Goal: Task Accomplishment & Management: Use online tool/utility

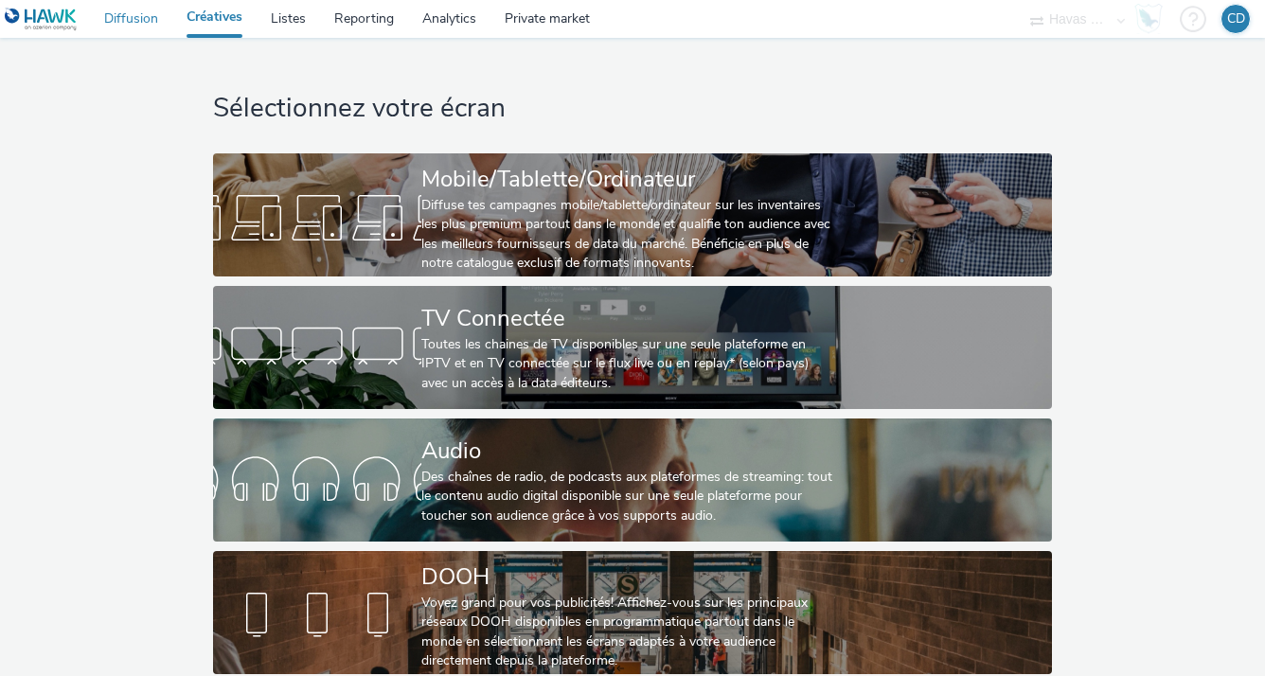
click at [139, 21] on link "Diffusion" at bounding box center [131, 19] width 82 height 38
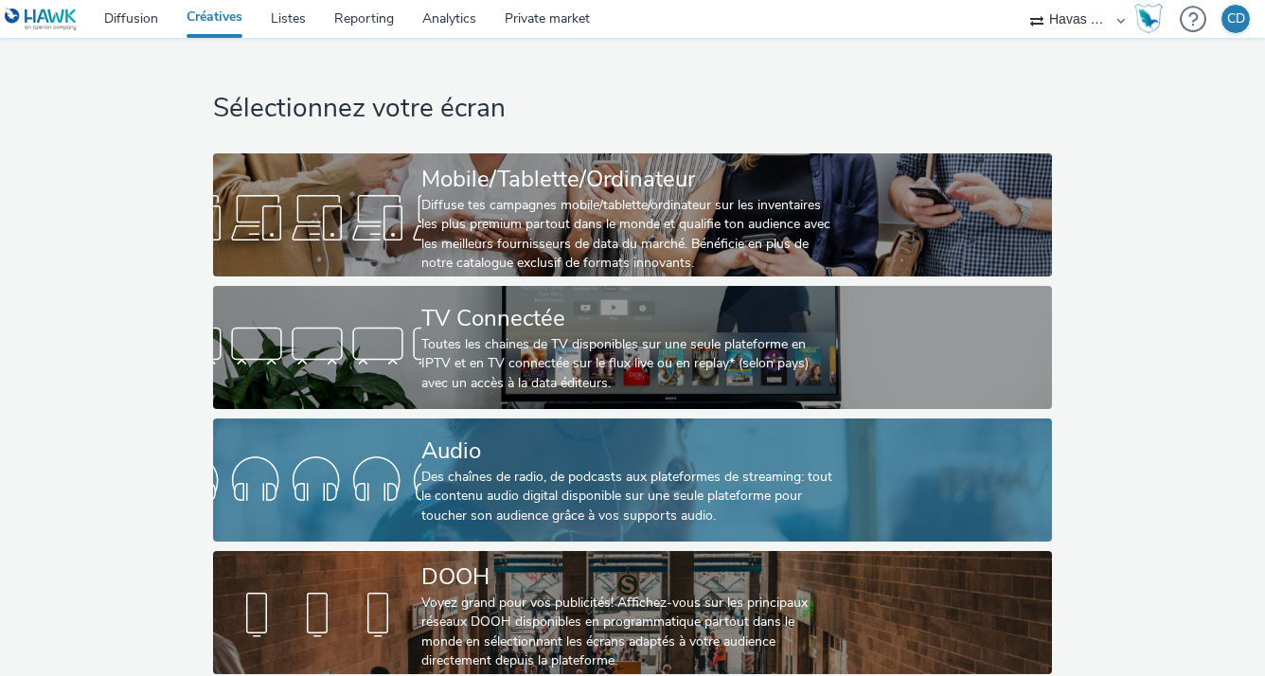
click at [462, 432] on div "Audio Des chaînes de radio, de podcasts aux plateformes de streaming: tout le c…" at bounding box center [629, 479] width 416 height 123
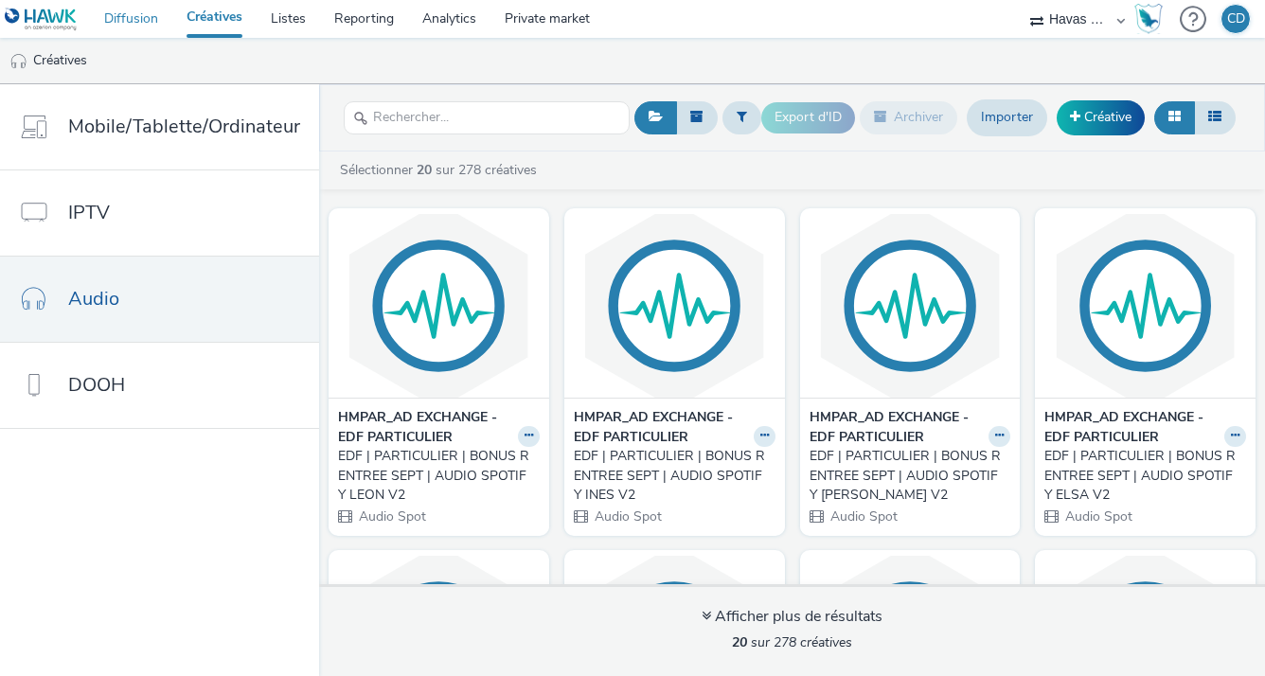
click at [126, 27] on link "Diffusion" at bounding box center [131, 19] width 82 height 38
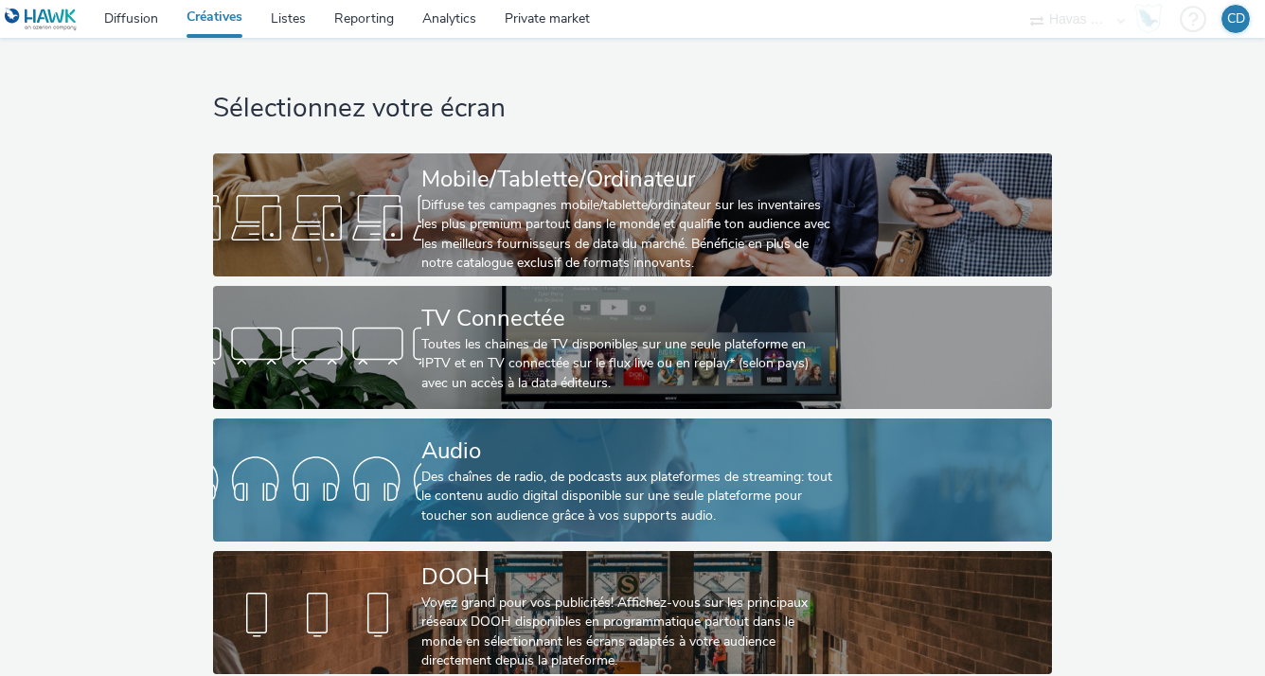
click at [621, 466] on div "Audio" at bounding box center [629, 451] width 416 height 33
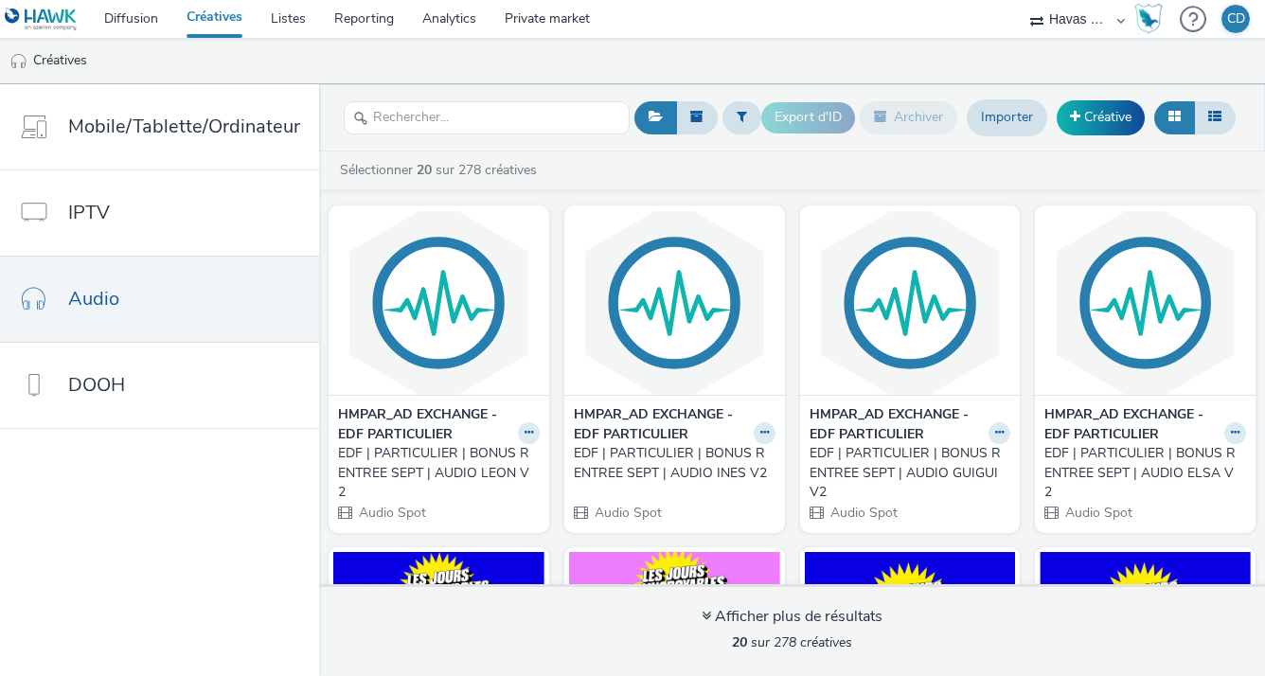
scroll to position [336, 0]
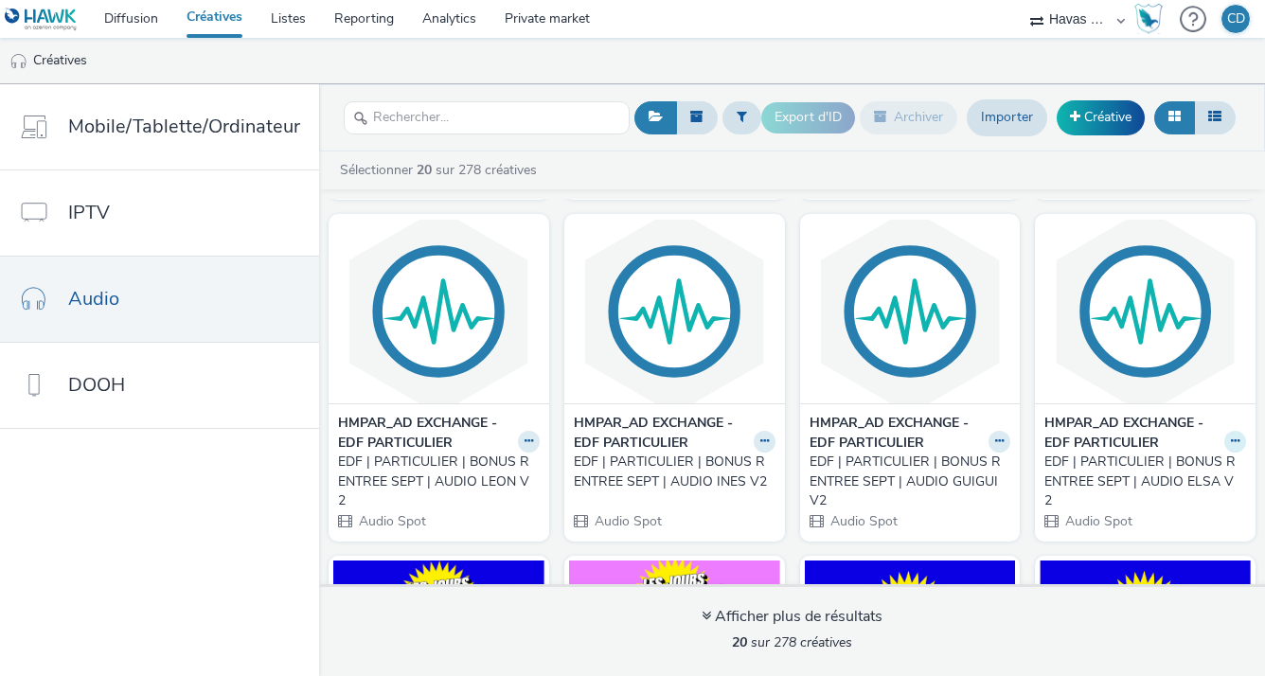
click at [1224, 442] on button at bounding box center [1235, 442] width 22 height 22
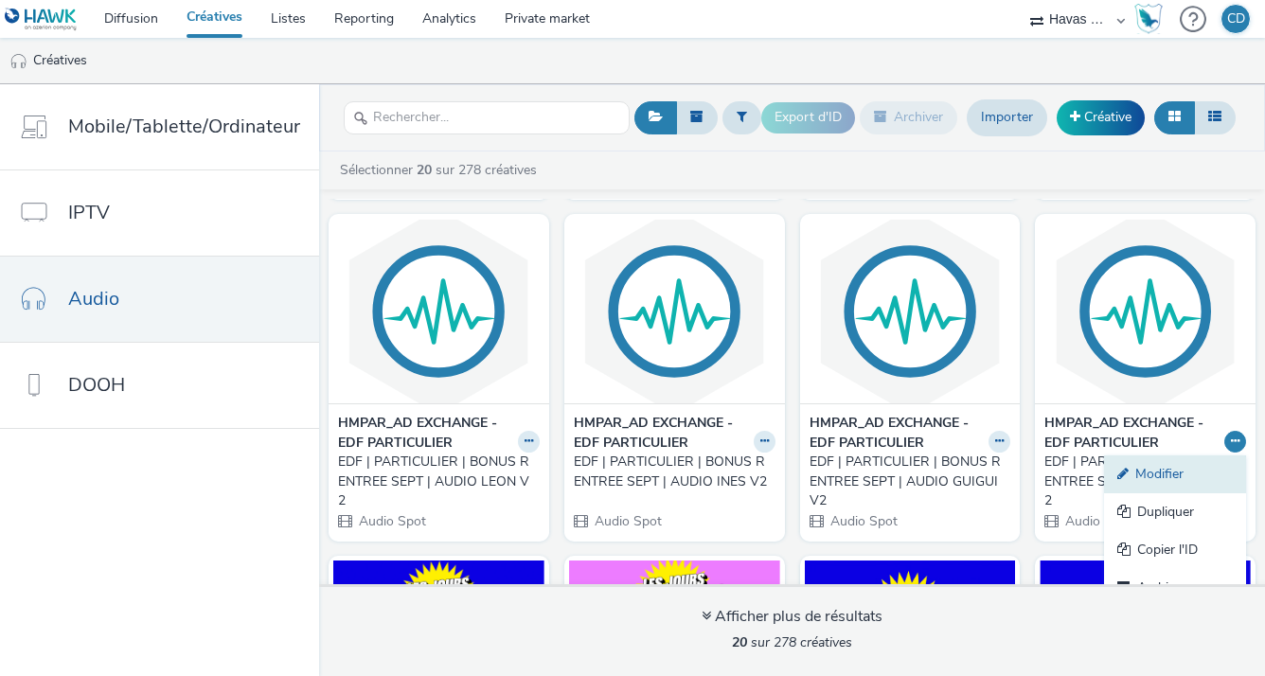
click at [1166, 464] on link "Modifier" at bounding box center [1175, 474] width 142 height 38
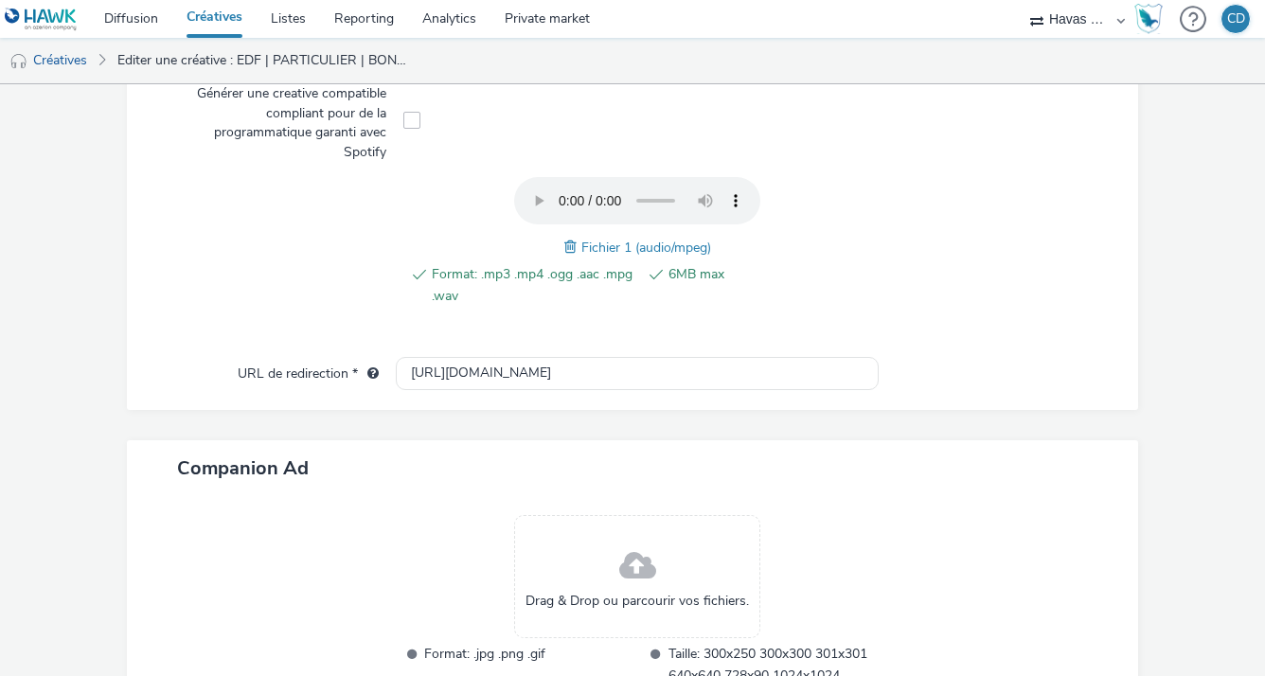
scroll to position [632, 0]
click at [762, 371] on input "[URL][DOMAIN_NAME]" at bounding box center [637, 372] width 482 height 33
click at [762, 371] on input "https://particulier.edf.fr/fr/accueil/autres-pages/bonus-rentree.html" at bounding box center [637, 372] width 482 height 33
paste input "electricite-gaz"
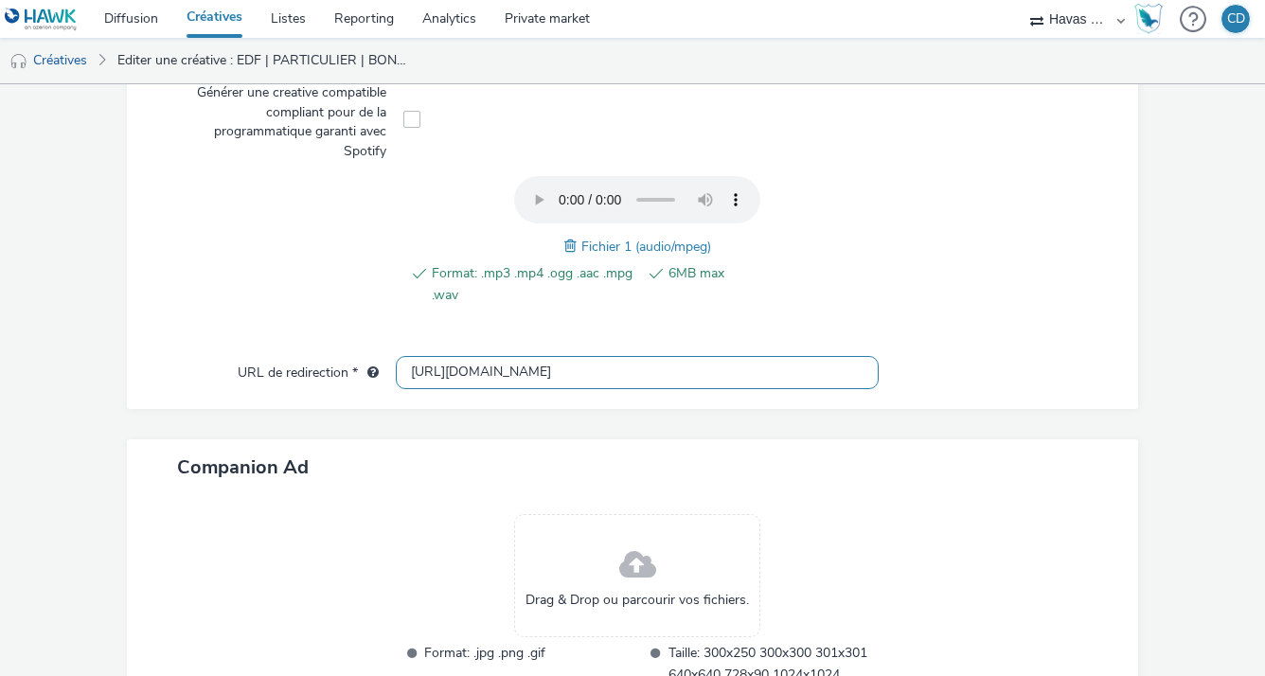
click at [655, 359] on input "https://particulier.edf.fr/fr/accueil/electricite-gaz.html" at bounding box center [637, 372] width 482 height 33
type input "https://particulier.edf.fr/fr/accueil/electricite-gaz.html"
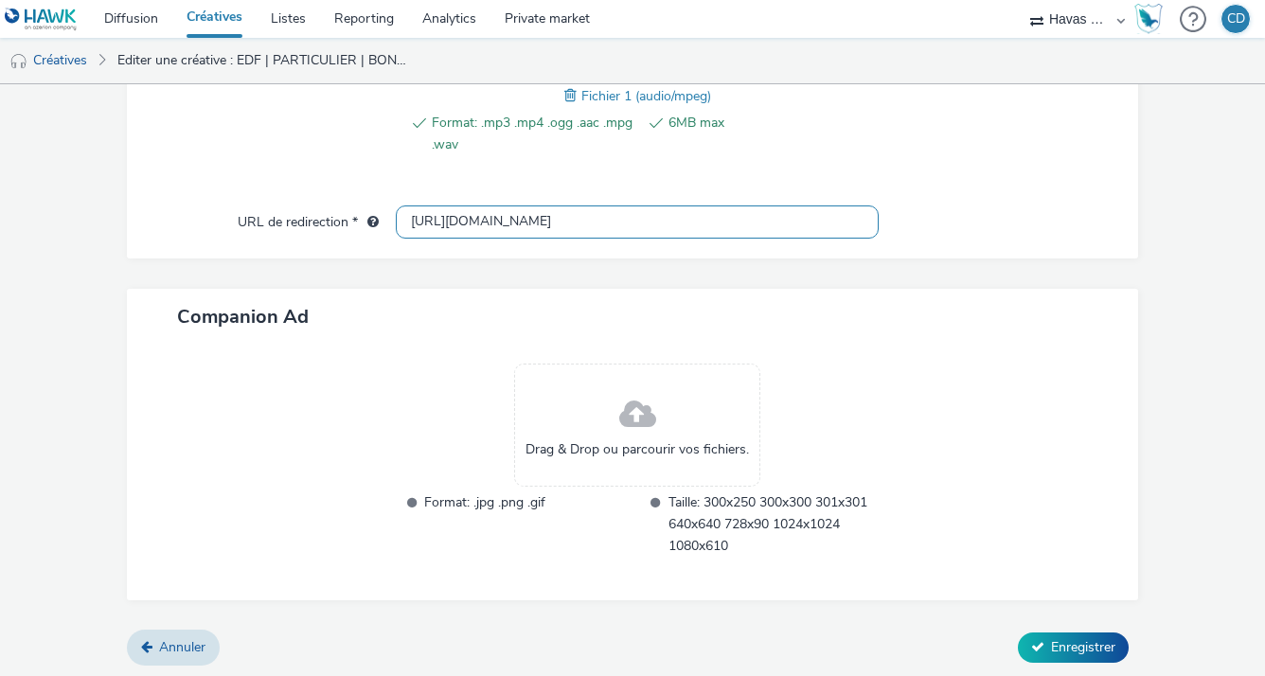
scroll to position [783, 0]
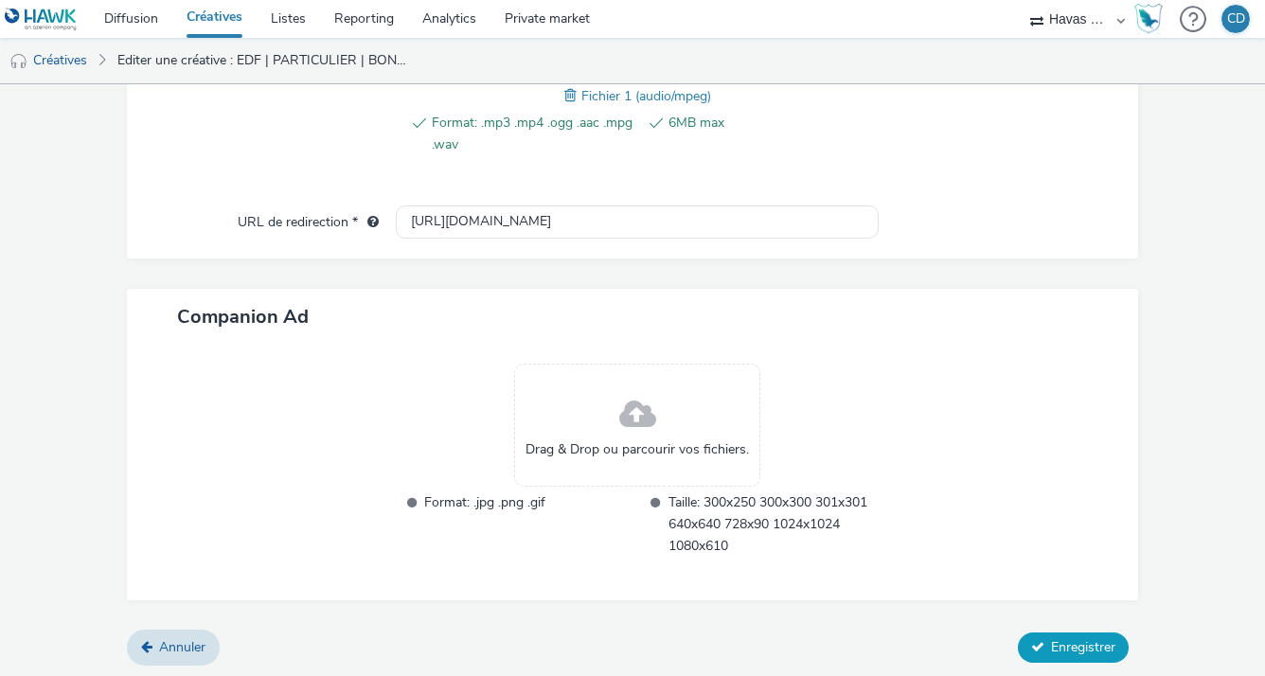
click at [1069, 640] on span "Enregistrer" at bounding box center [1083, 647] width 64 height 18
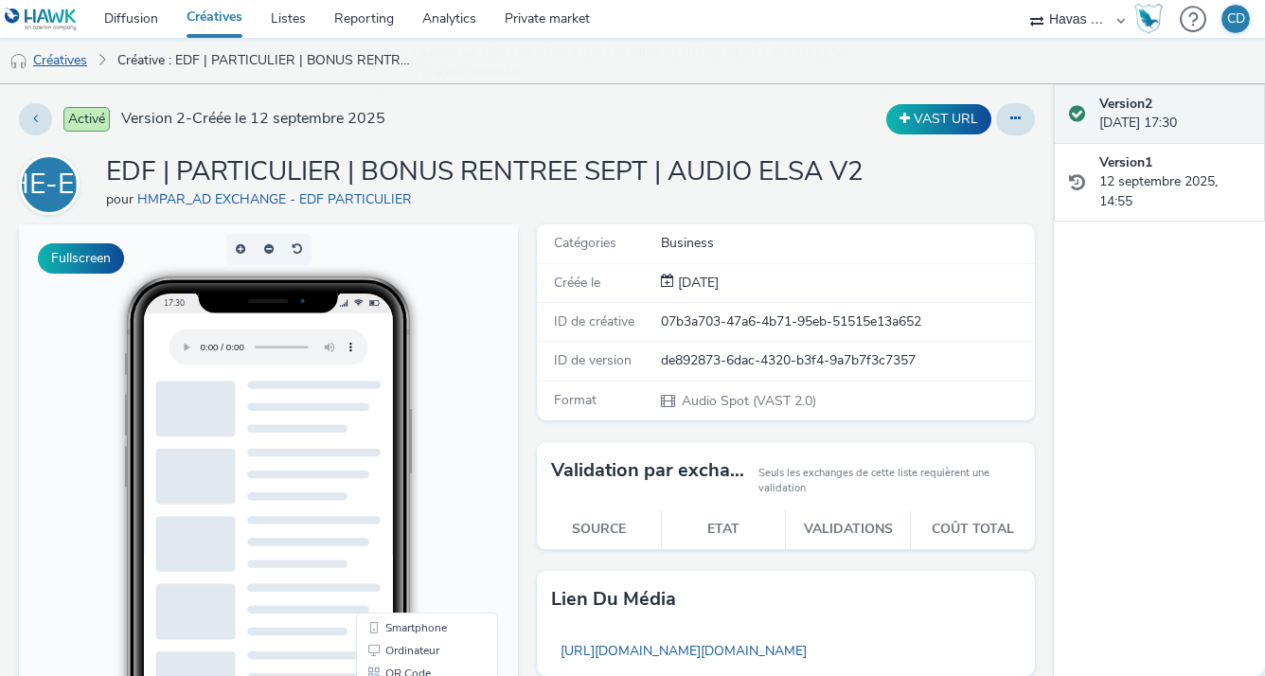
click at [80, 56] on link "Créatives" at bounding box center [48, 60] width 97 height 45
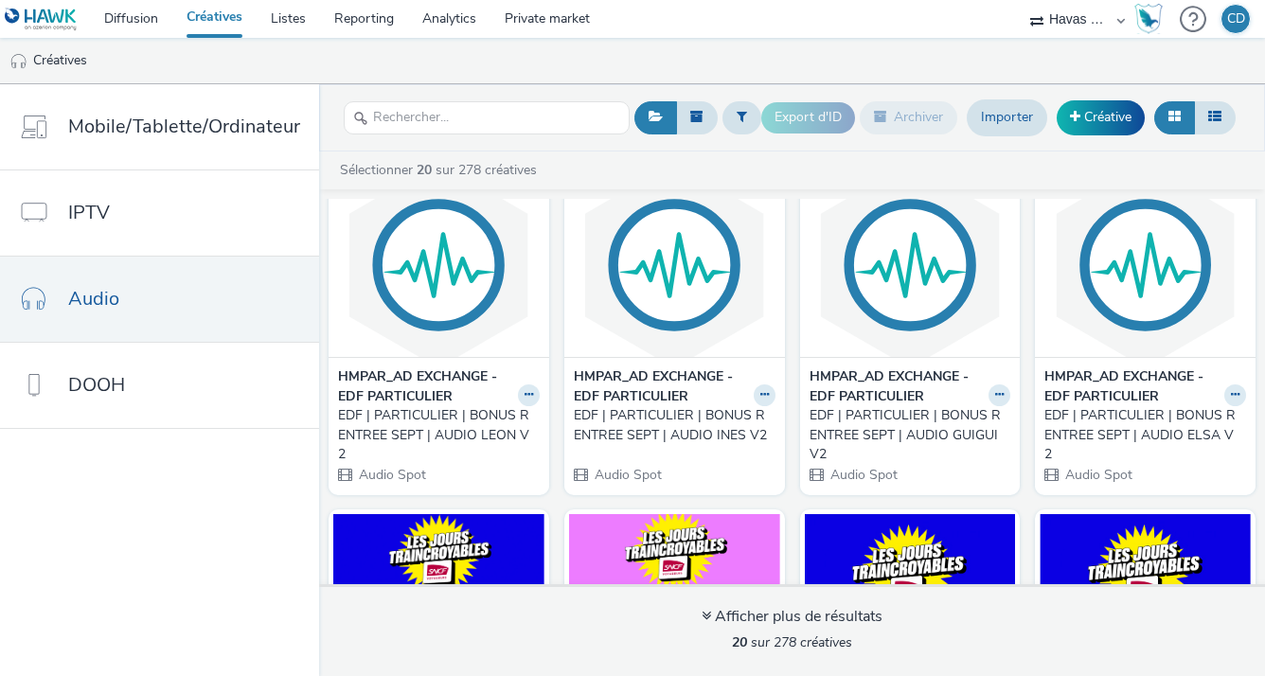
scroll to position [404, 0]
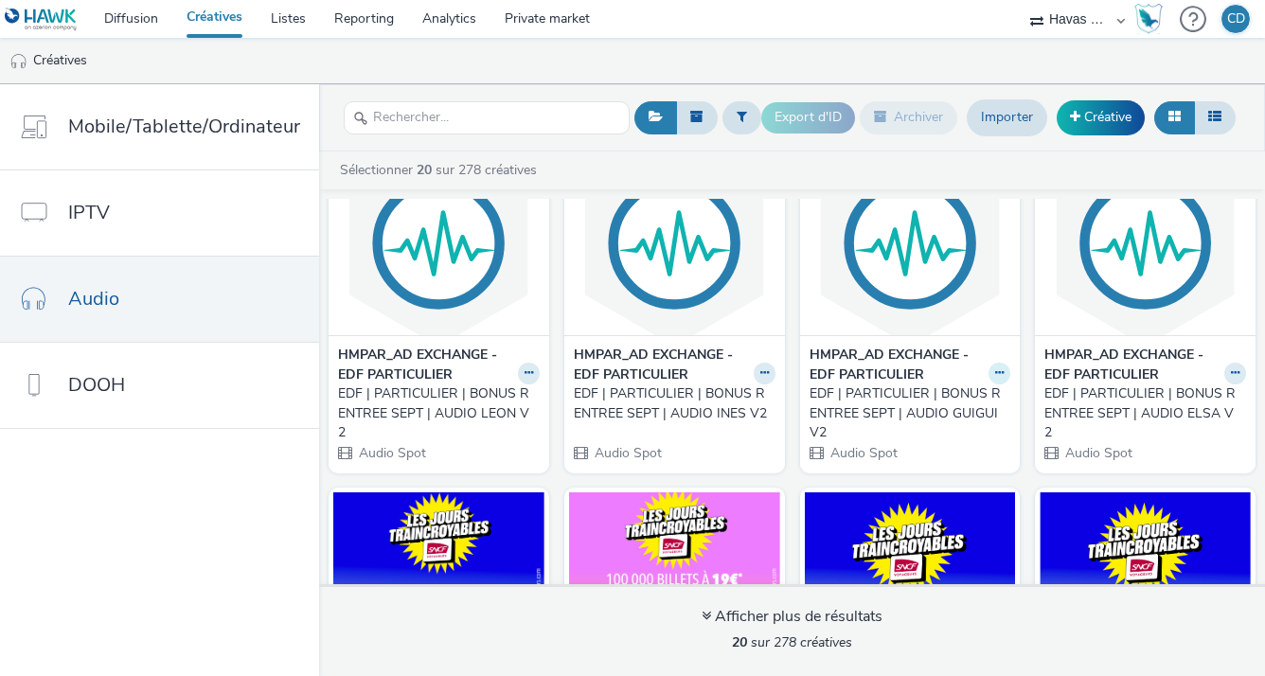
click at [995, 371] on icon at bounding box center [999, 372] width 9 height 11
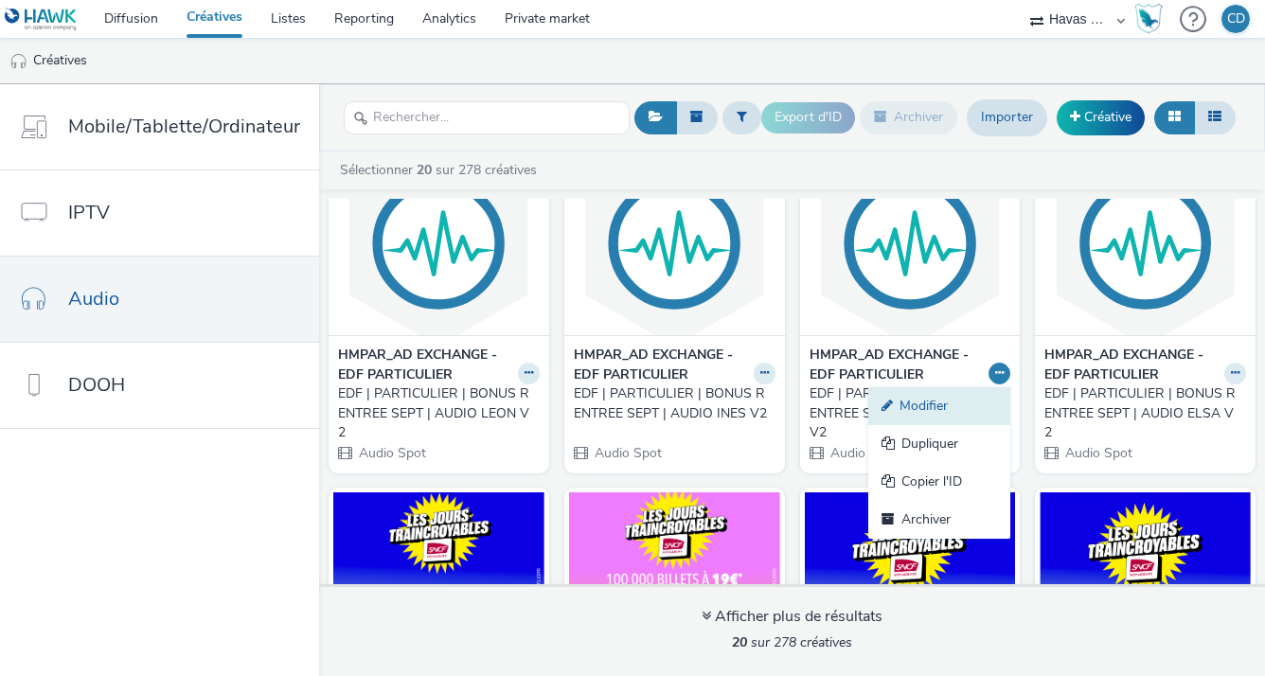
click at [954, 400] on link "Modifier" at bounding box center [939, 406] width 142 height 38
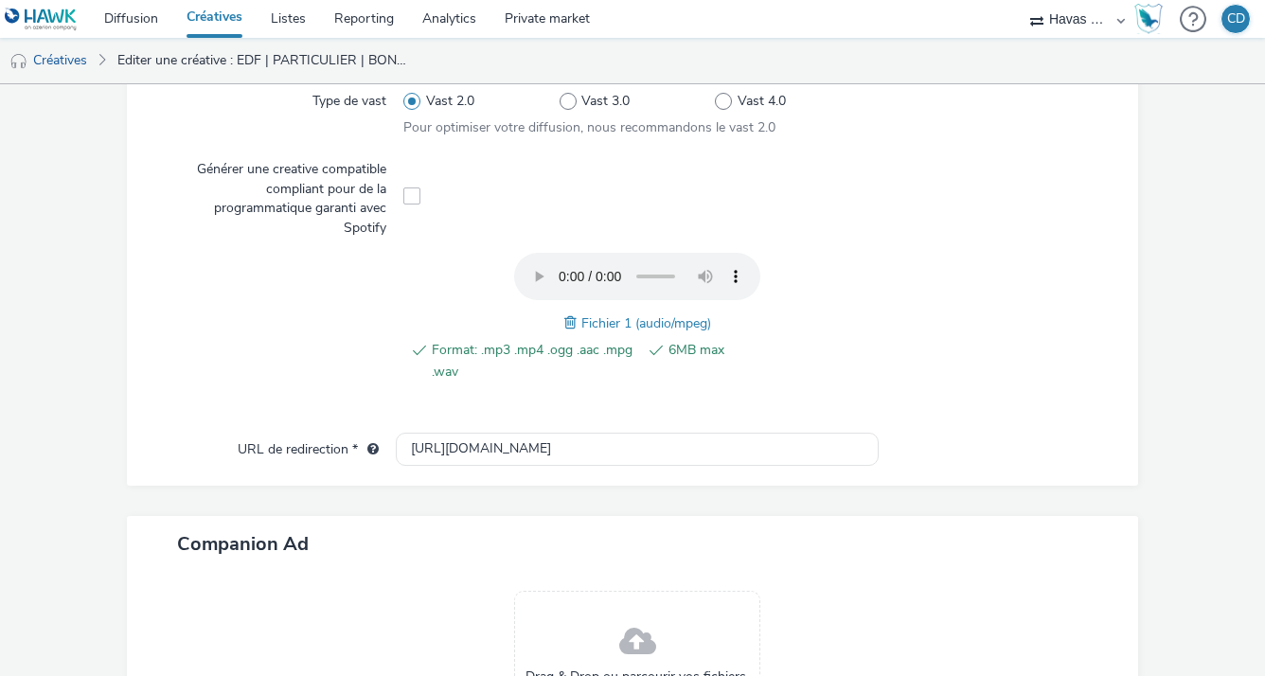
scroll to position [557, 0]
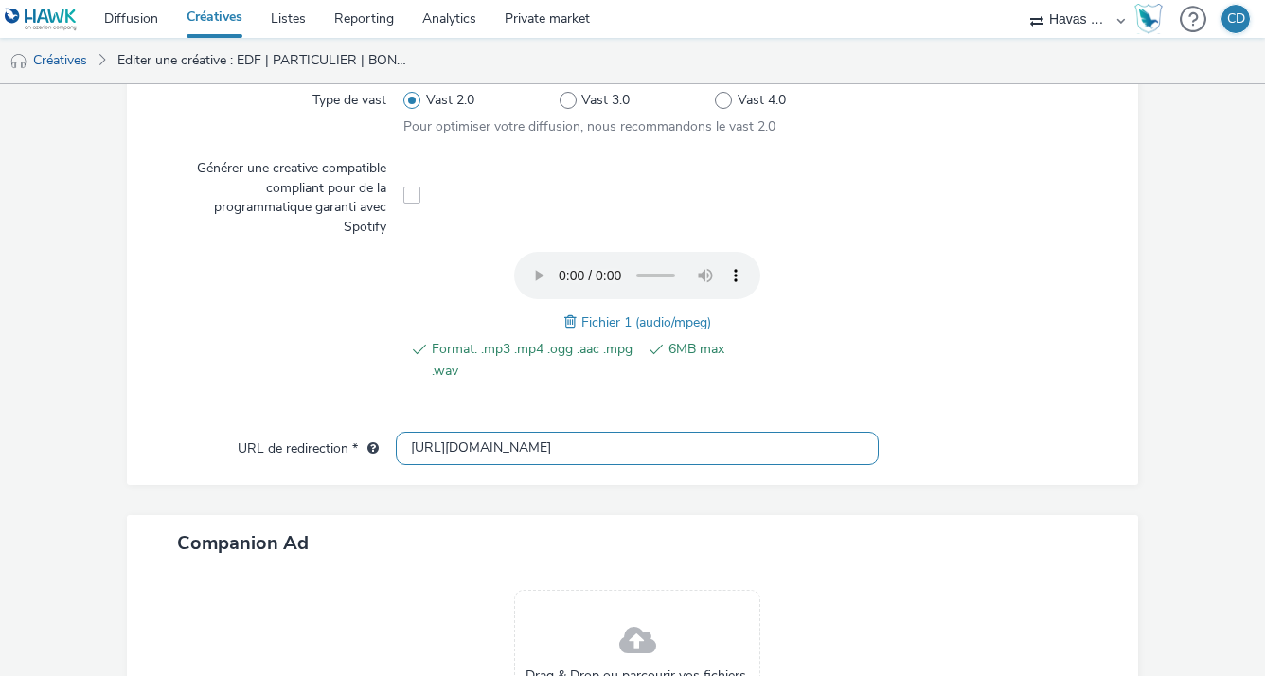
click at [663, 439] on input "https://particulier.edf.fr/fr/accueil/autres-pages/bonus-rentree.html" at bounding box center [637, 448] width 482 height 33
paste input "[URL][DOMAIN_NAME]"
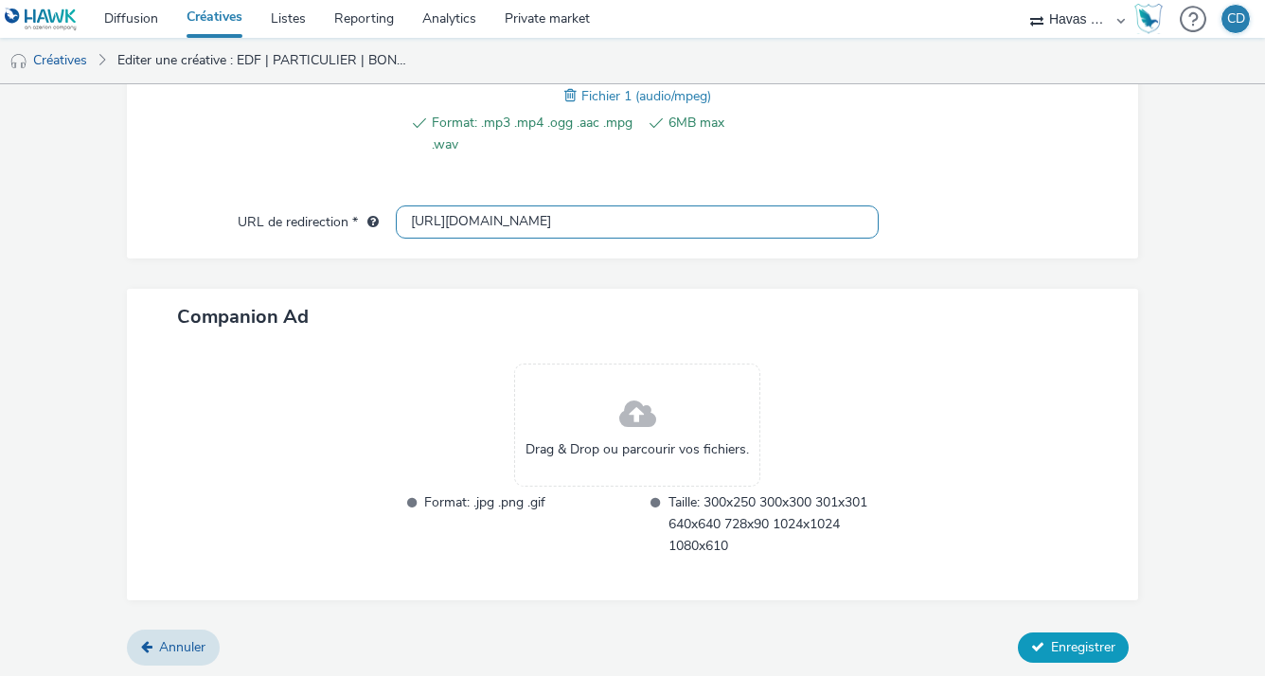
type input "[URL][DOMAIN_NAME]"
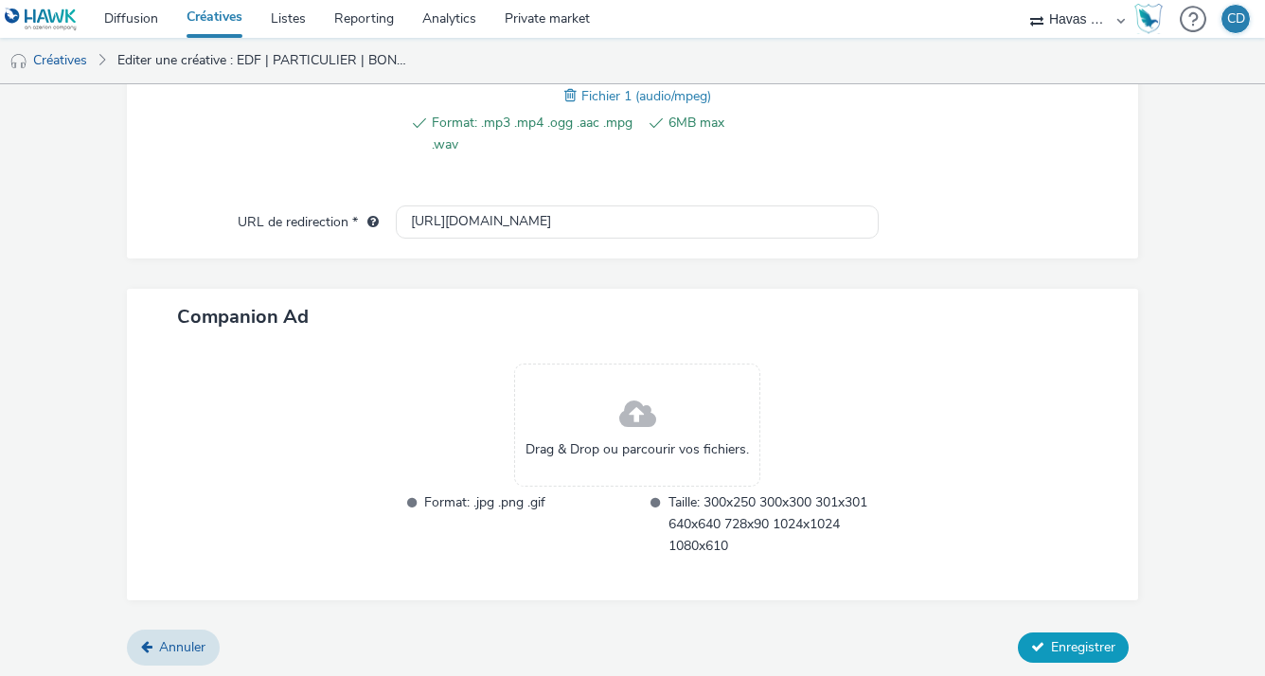
click at [1064, 638] on span "Enregistrer" at bounding box center [1083, 647] width 64 height 18
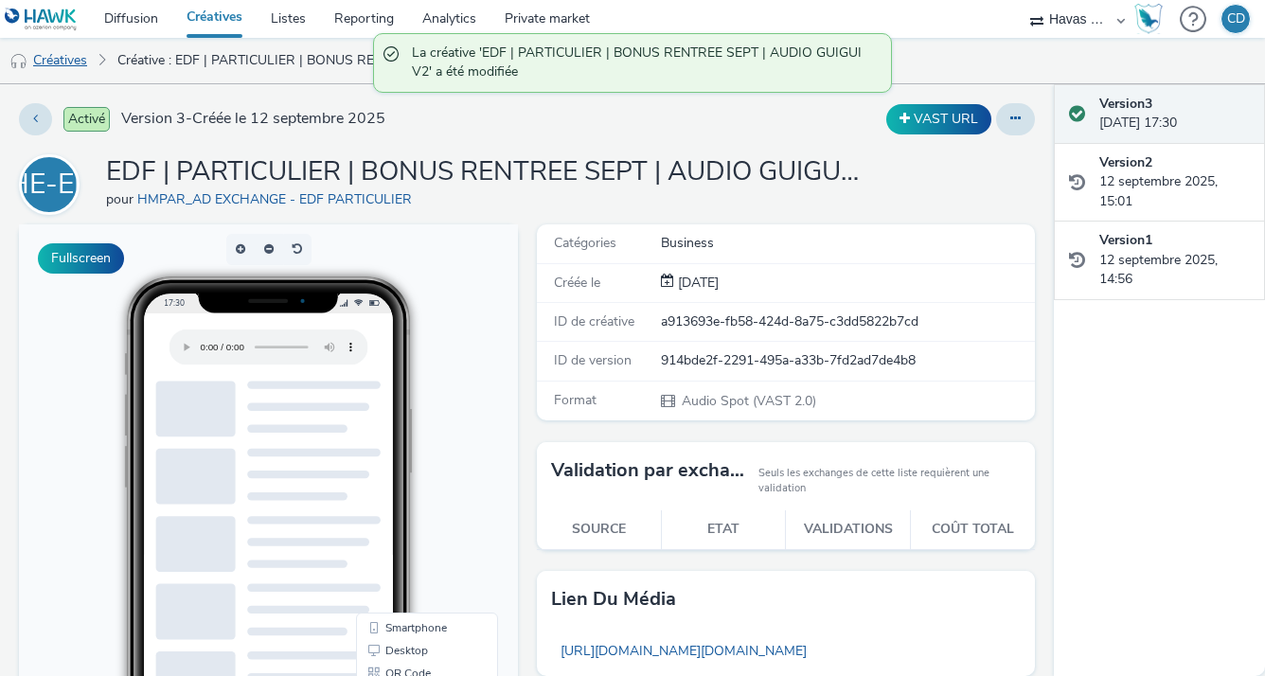
click at [94, 61] on link "Créatives" at bounding box center [48, 60] width 97 height 45
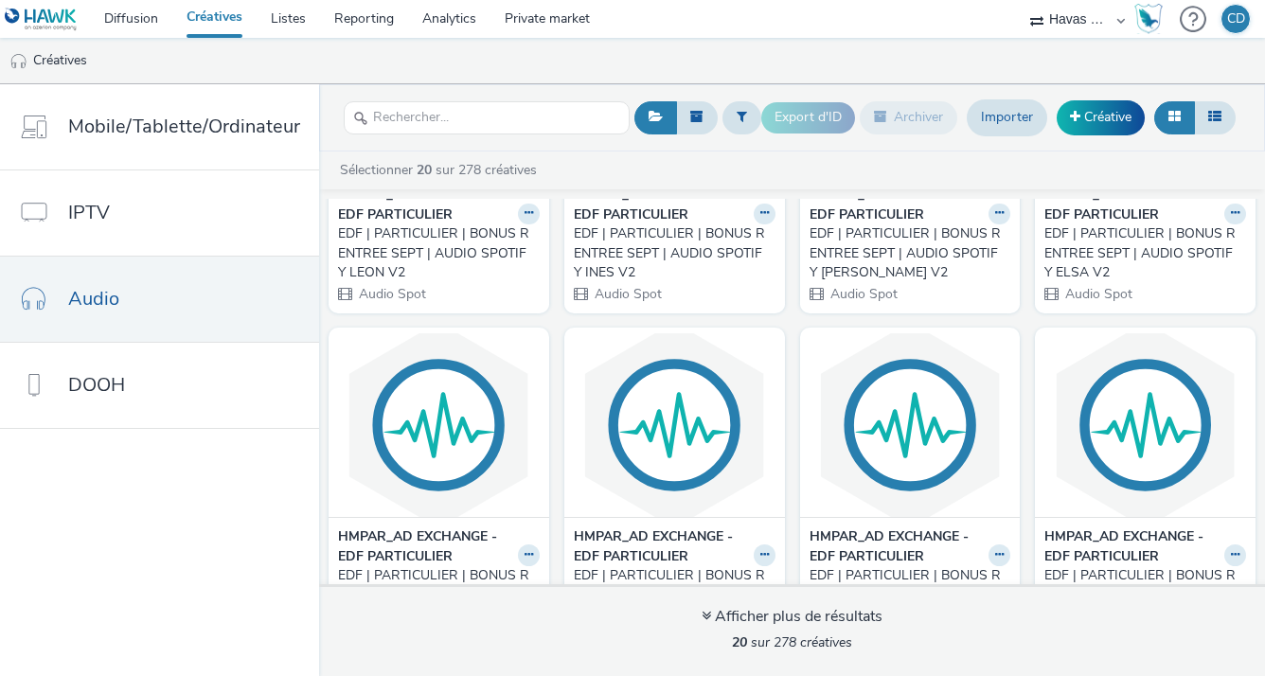
scroll to position [306, 0]
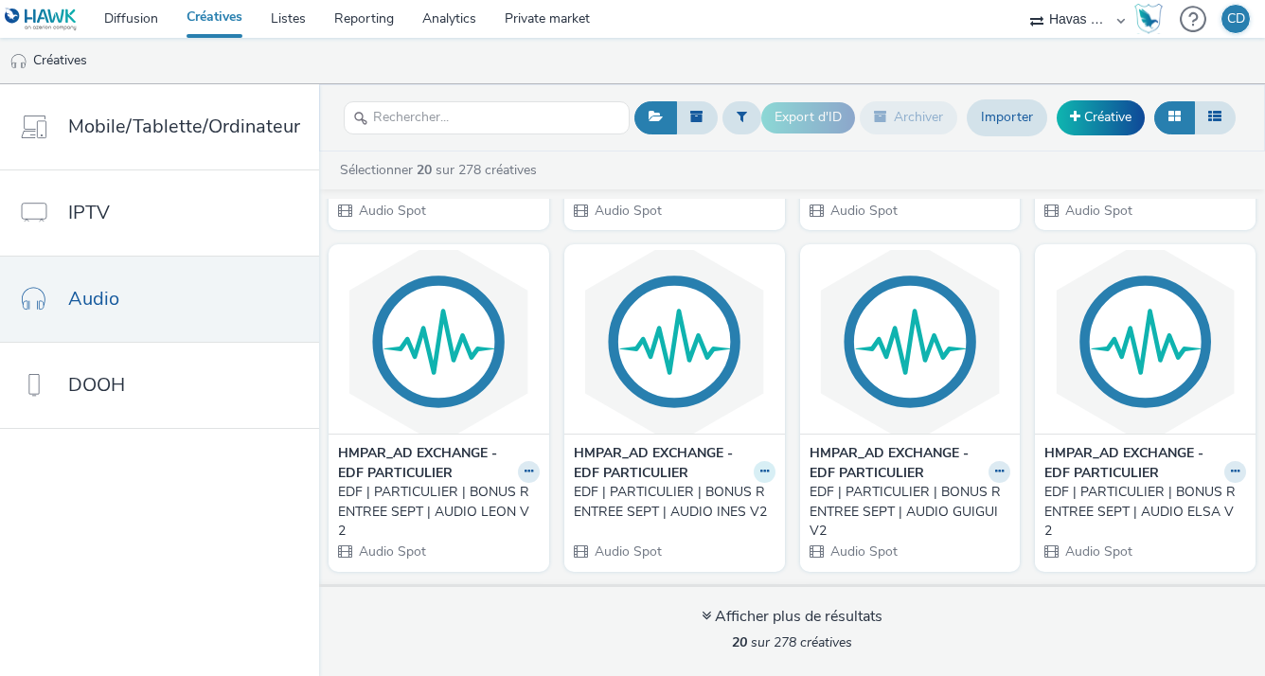
click at [760, 467] on icon at bounding box center [764, 471] width 9 height 11
click at [697, 491] on link "Modifier" at bounding box center [704, 505] width 142 height 38
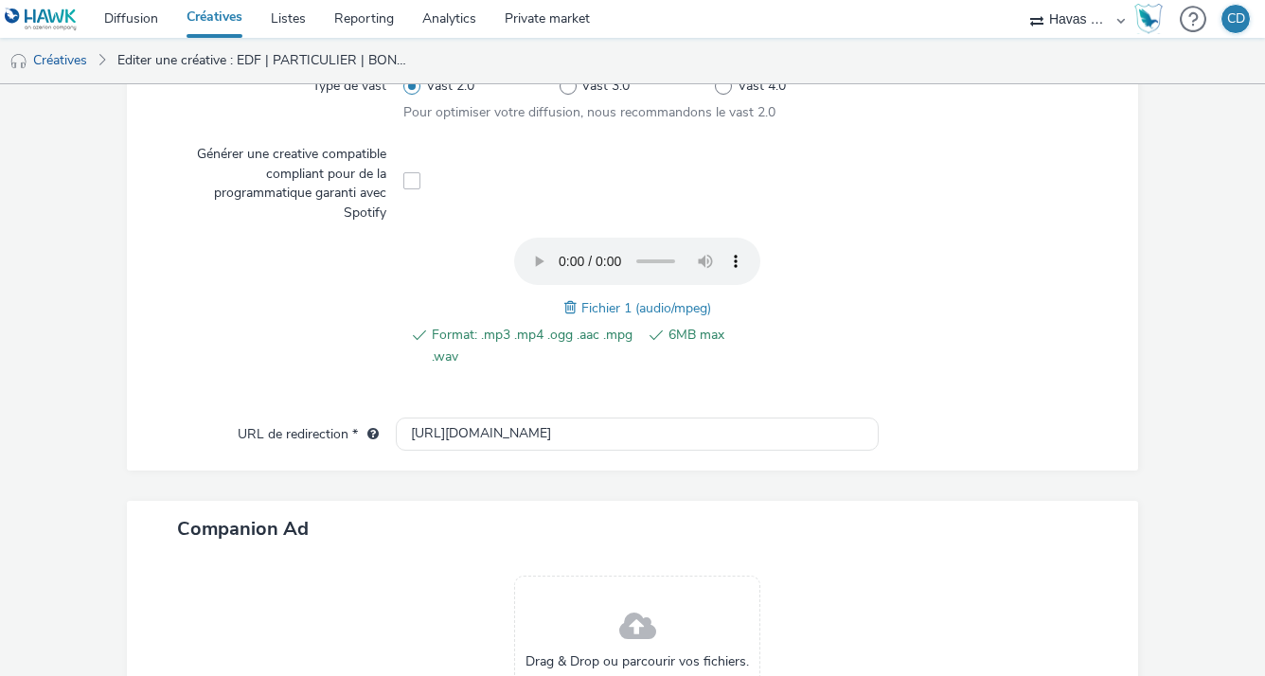
scroll to position [572, 0]
click at [533, 427] on input "https://particulier.edf.fr/fr/accueil/autres-pages/bonus-rentree.html" at bounding box center [637, 433] width 482 height 33
paste input "electricite-gaz"
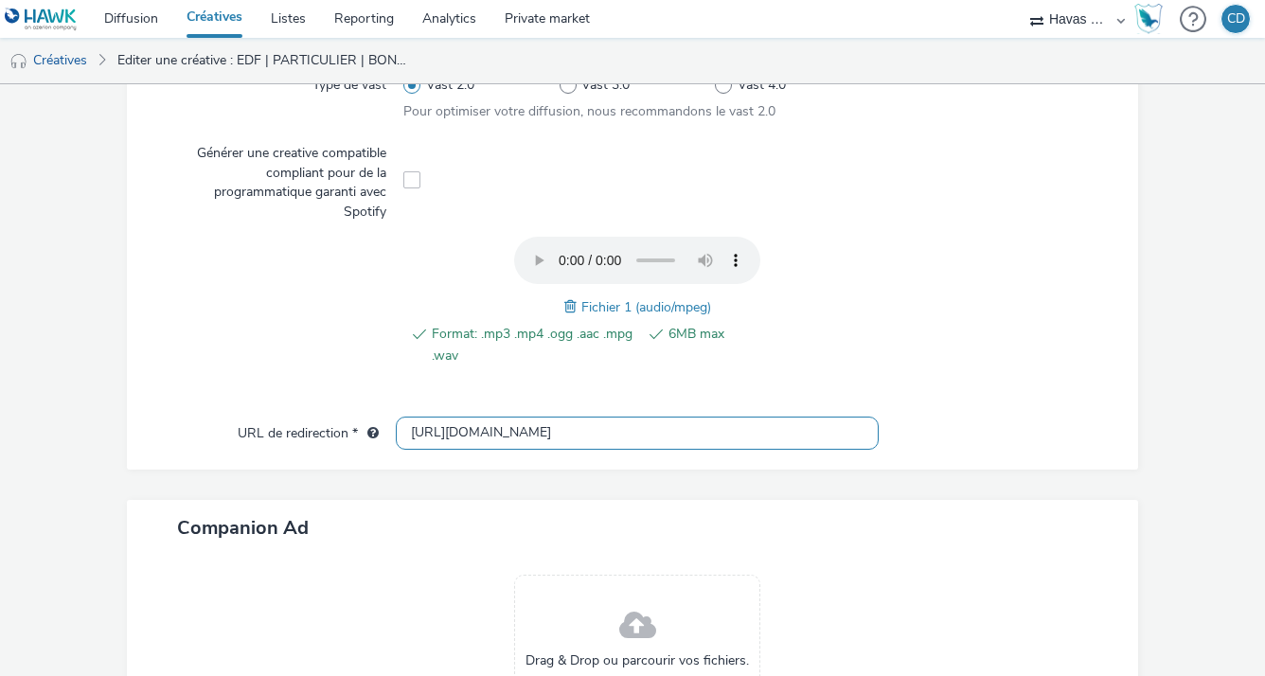
type input "[URL][DOMAIN_NAME]"
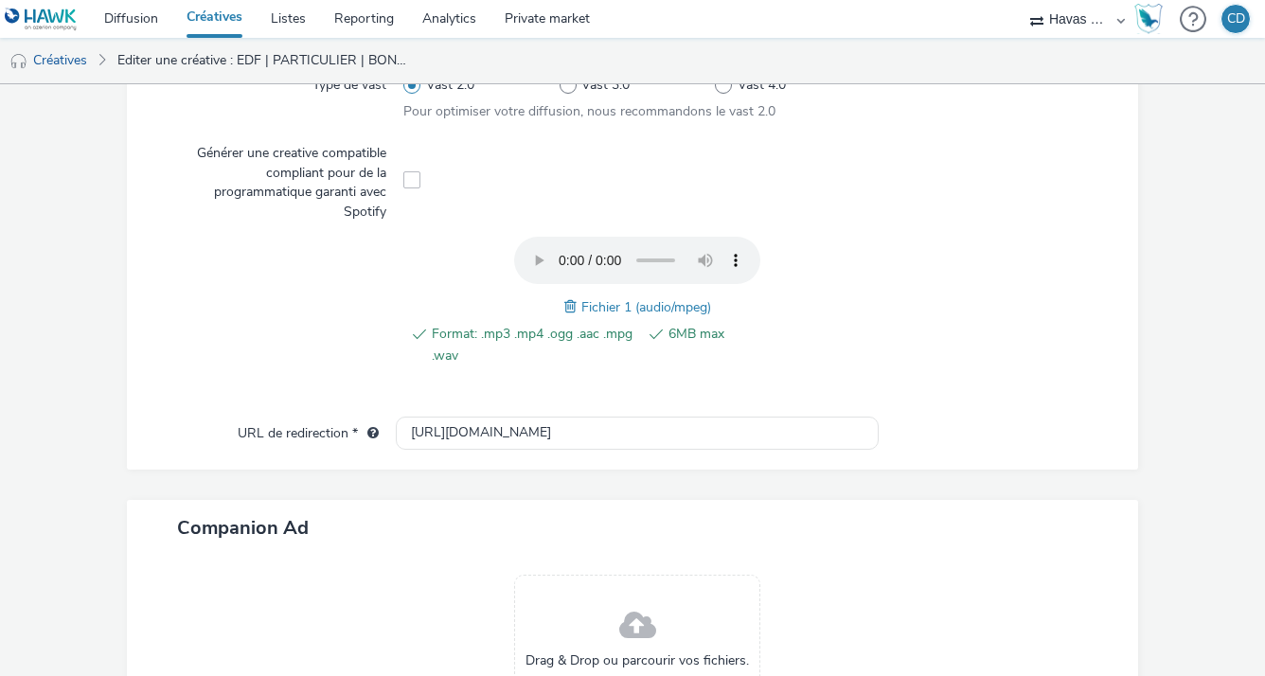
click at [928, 500] on div "Companion Ad" at bounding box center [633, 528] width 1012 height 56
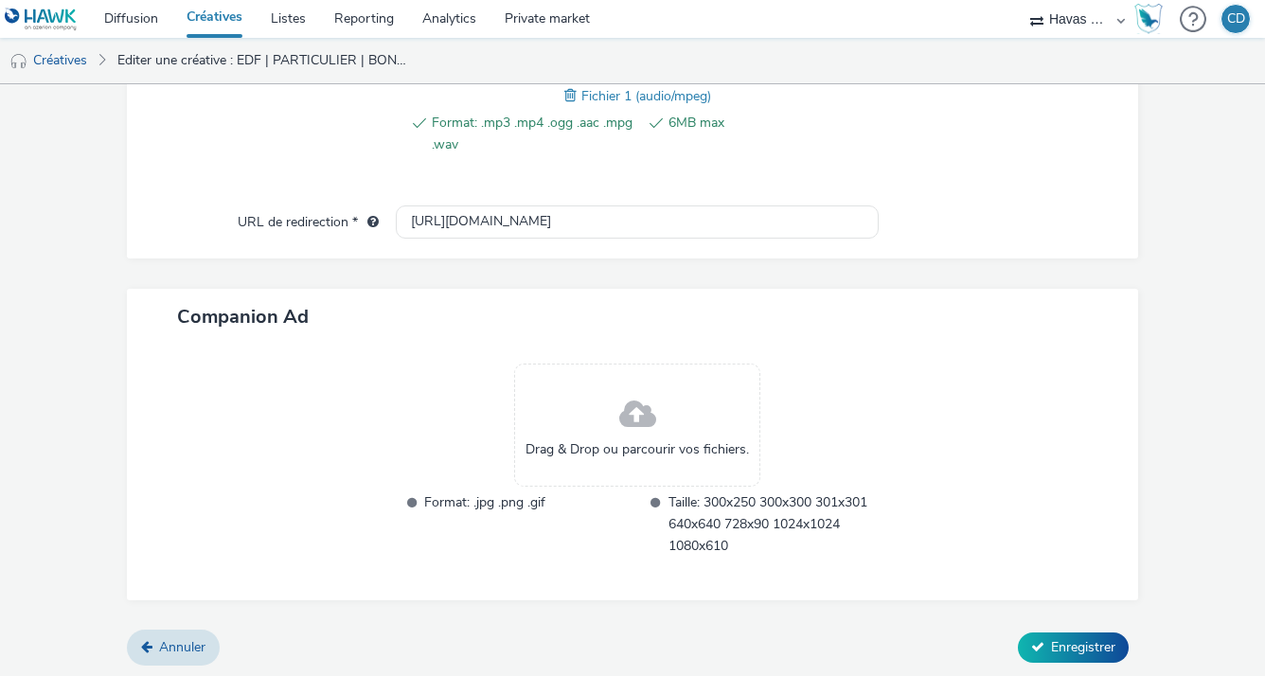
scroll to position [783, 0]
click at [1051, 641] on span "Enregistrer" at bounding box center [1083, 647] width 64 height 18
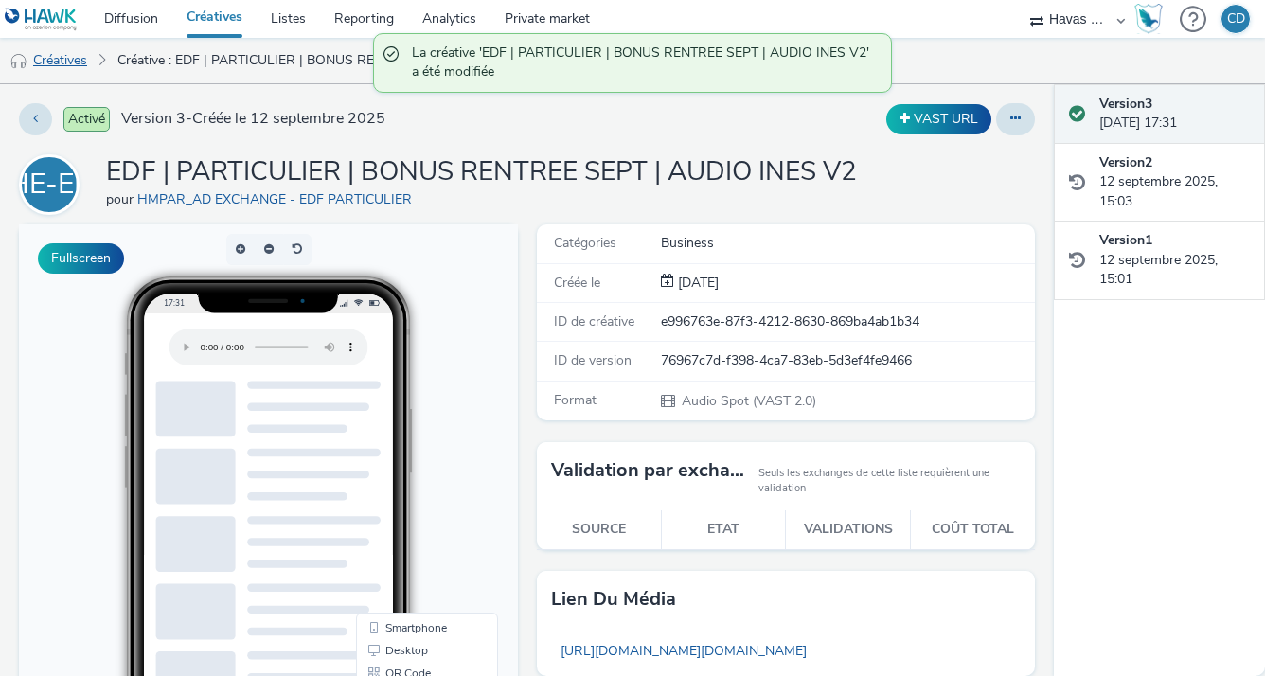
click at [60, 70] on link "Créatives" at bounding box center [48, 60] width 97 height 45
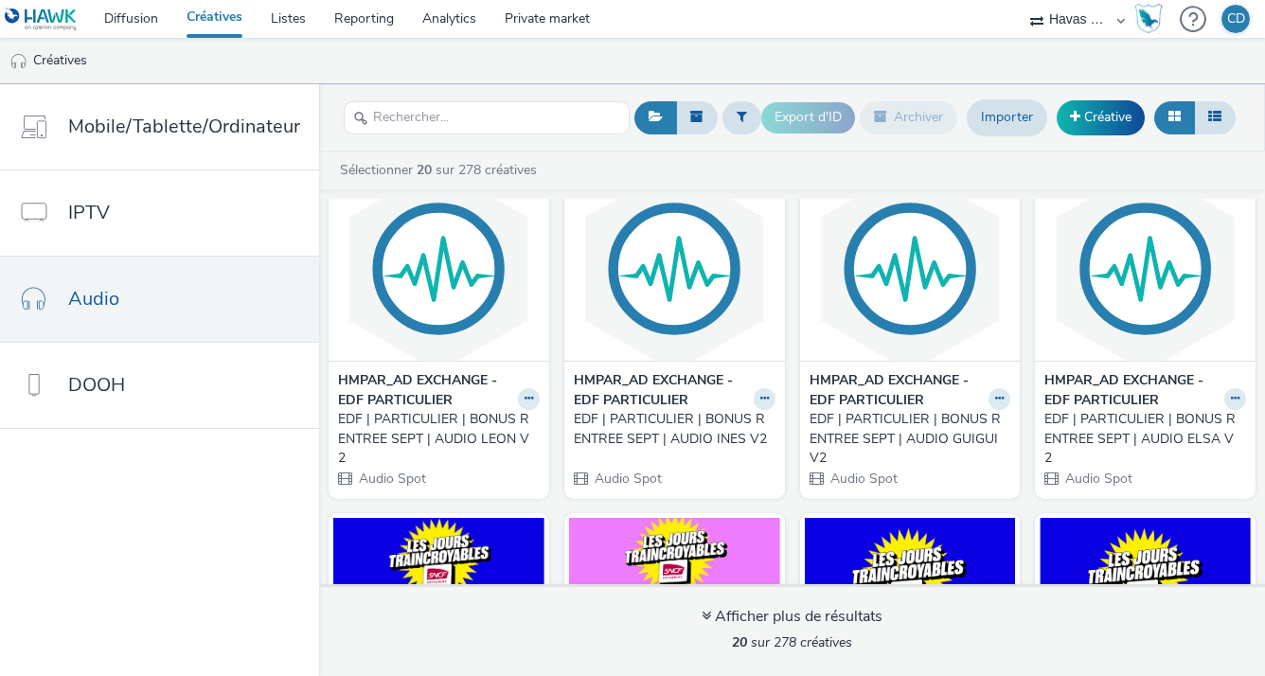
scroll to position [388, 0]
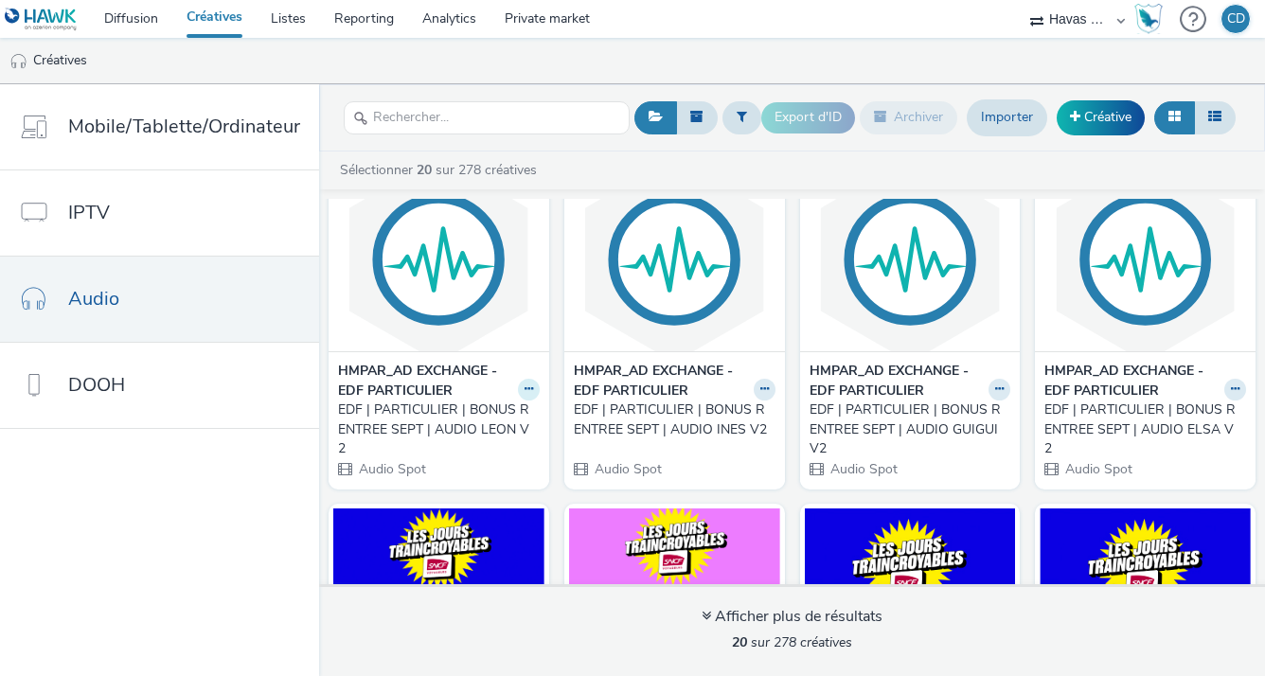
click at [518, 393] on button at bounding box center [529, 390] width 22 height 22
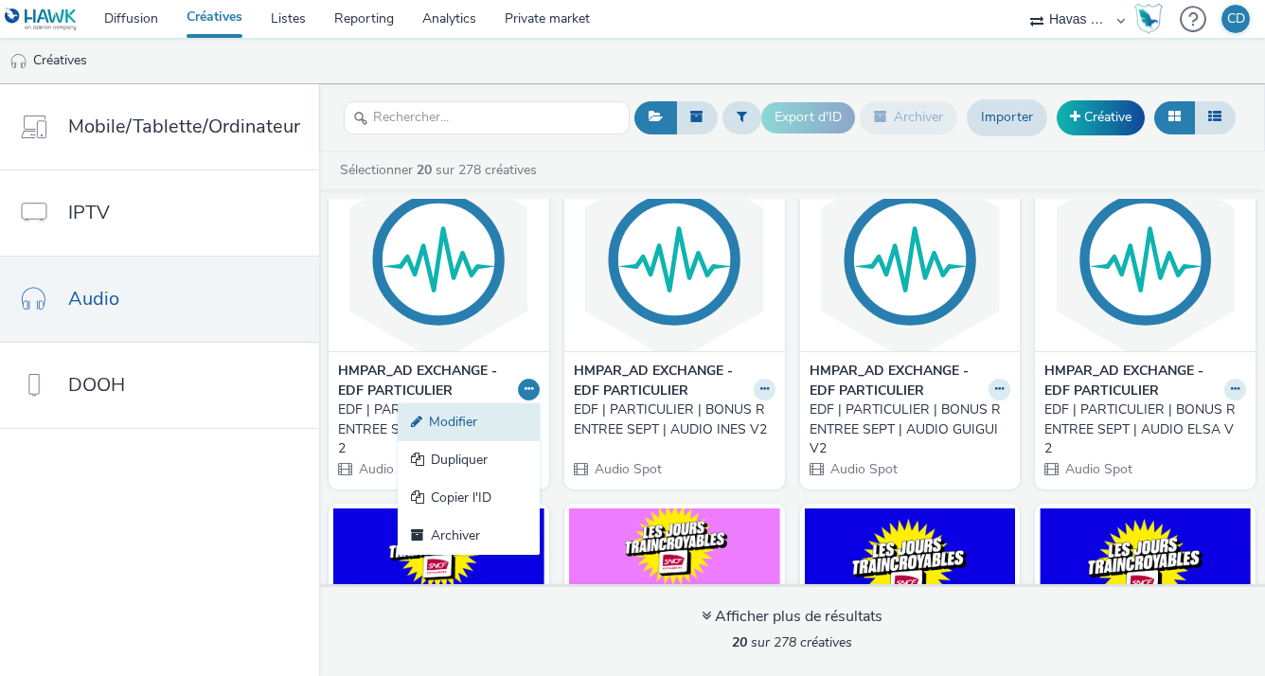
click at [509, 425] on link "Modifier" at bounding box center [469, 422] width 142 height 38
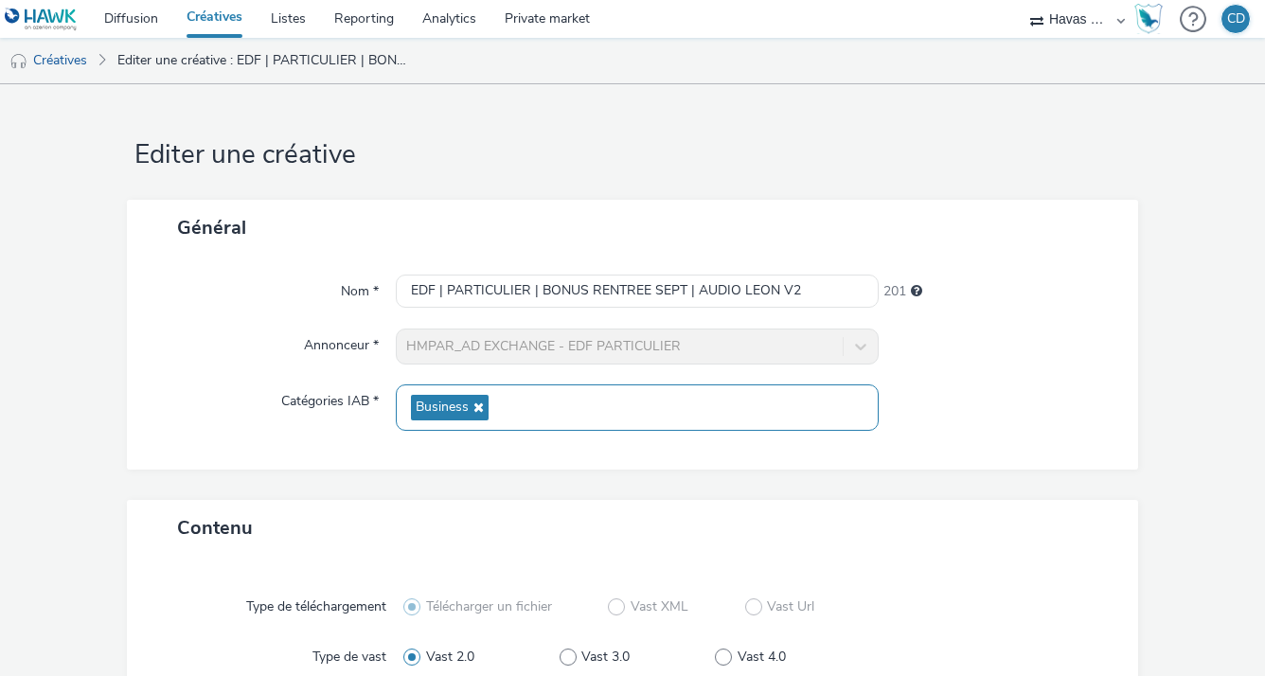
scroll to position [442, 0]
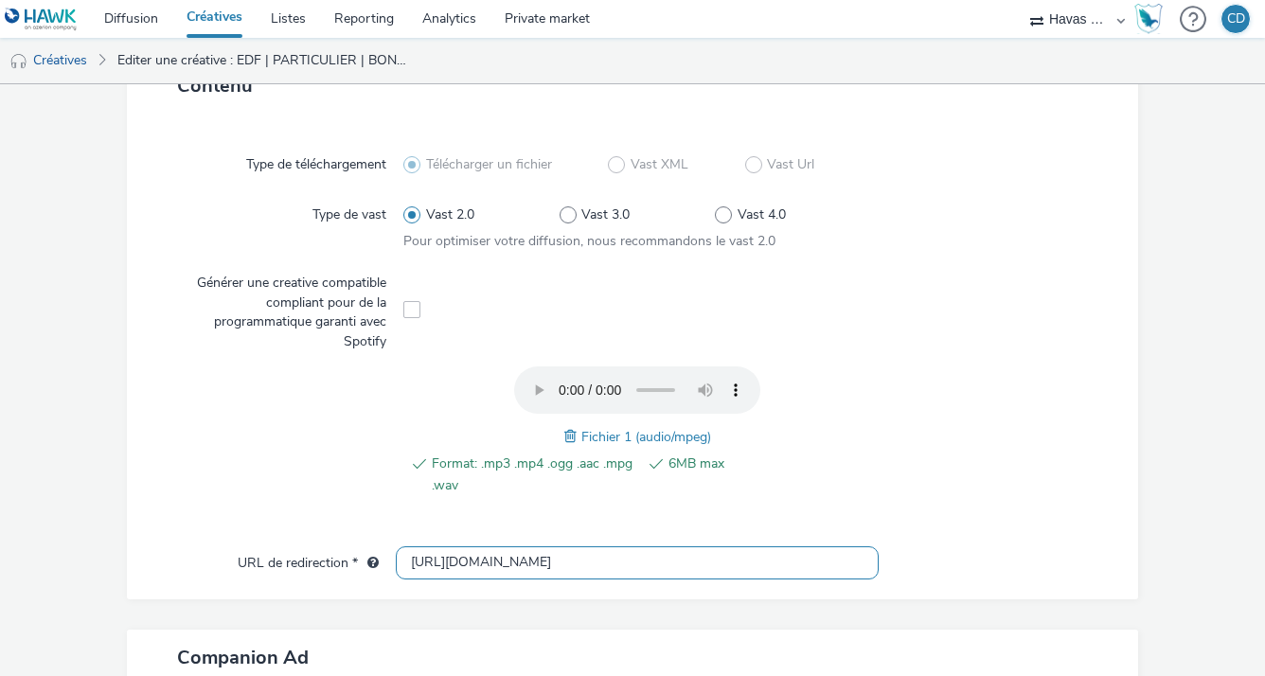
click at [681, 553] on input "https://particulier.edf.fr/fr/accueil/autres-pages/bonus-rentree.html" at bounding box center [637, 562] width 482 height 33
paste input "[URL][DOMAIN_NAME]"
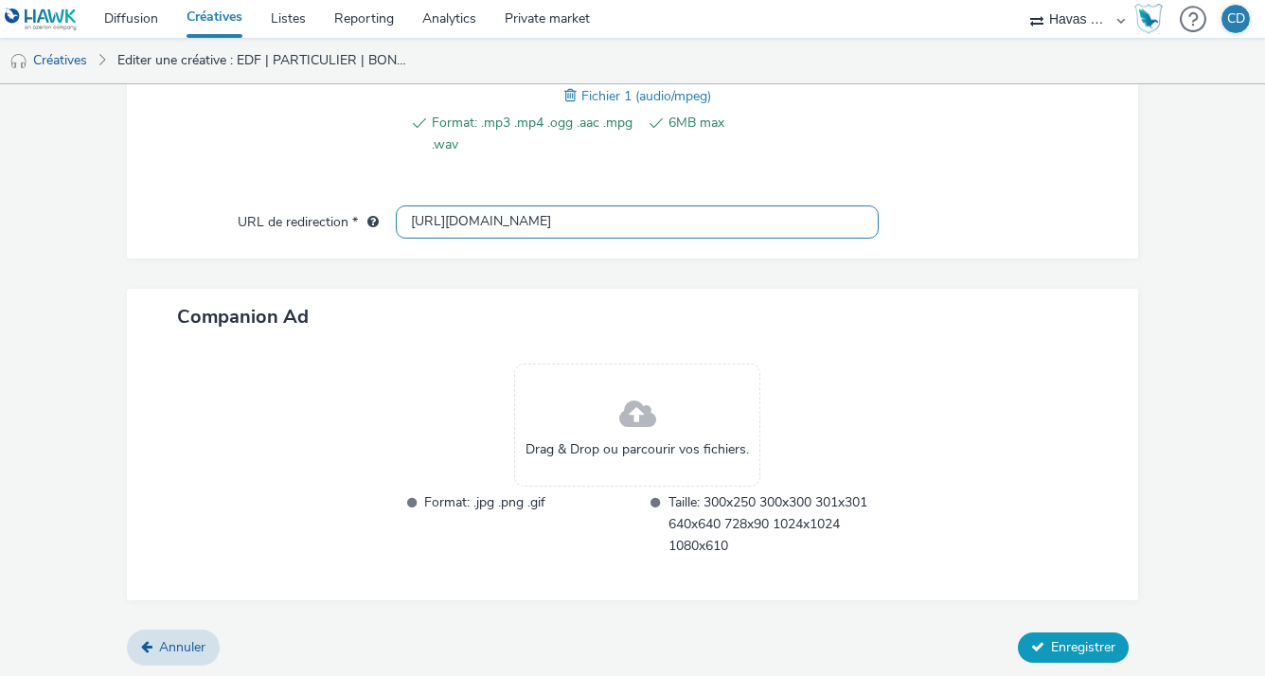
type input "[URL][DOMAIN_NAME]"
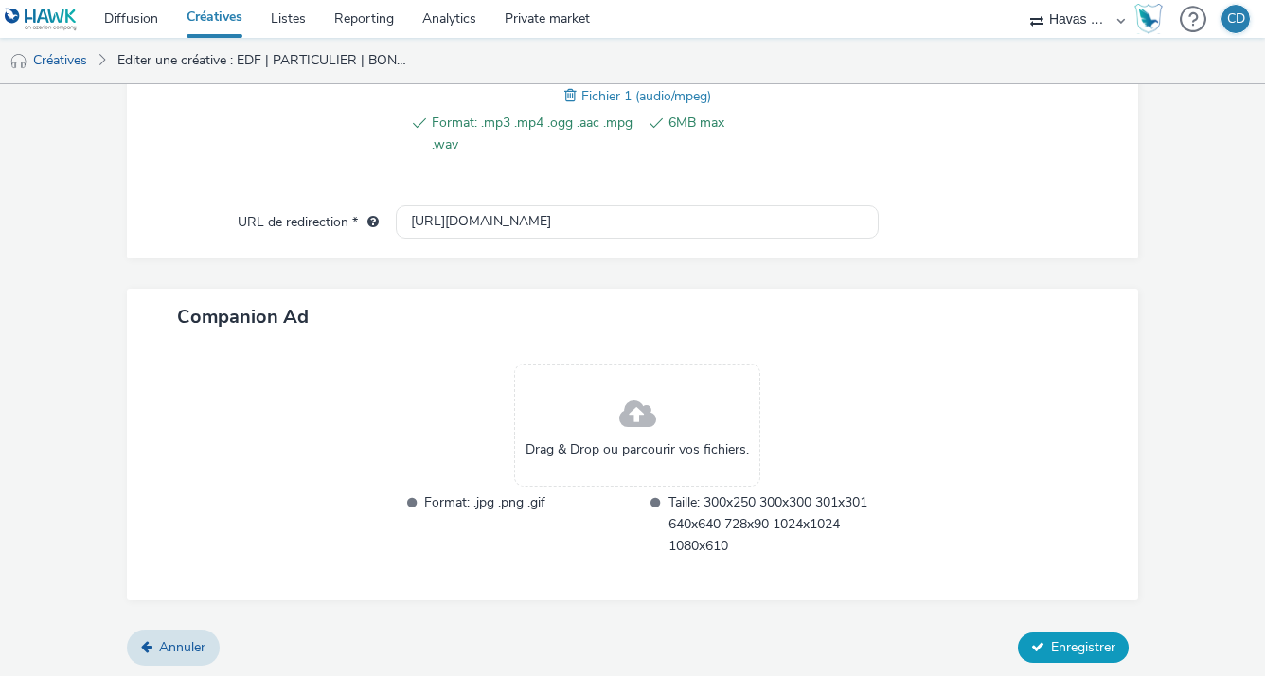
click at [1031, 640] on icon at bounding box center [1037, 646] width 13 height 13
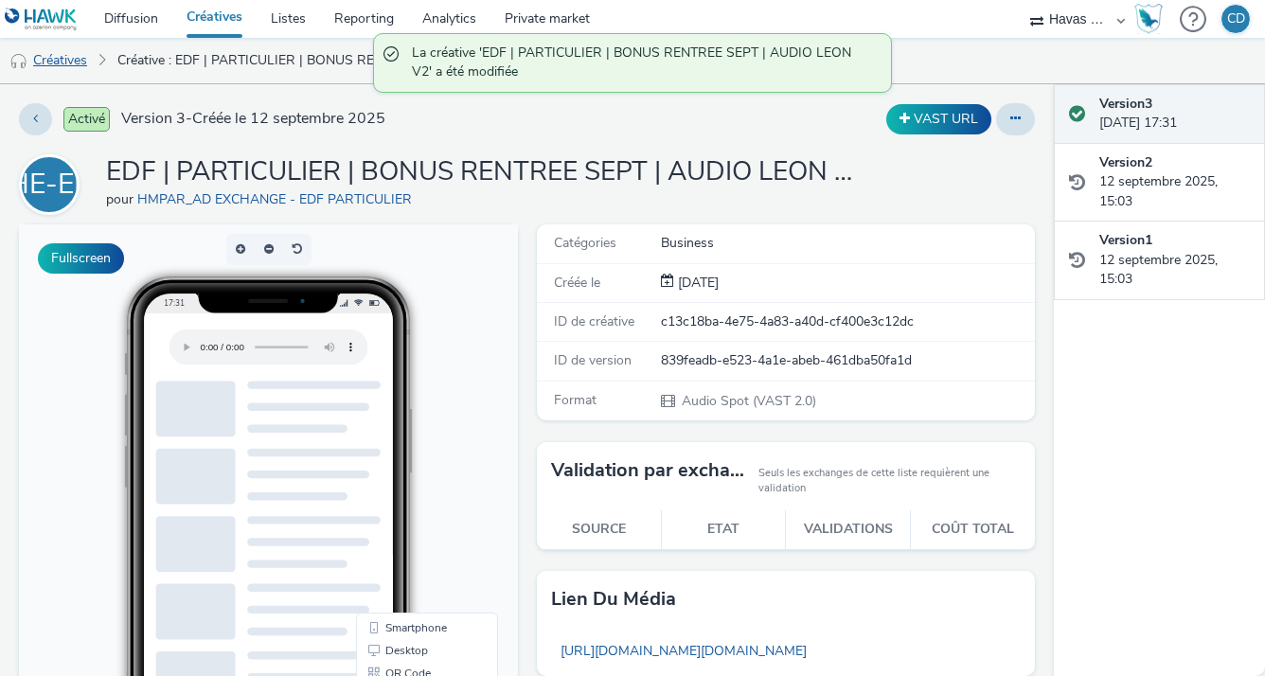
click at [91, 56] on link "Créatives" at bounding box center [48, 60] width 97 height 45
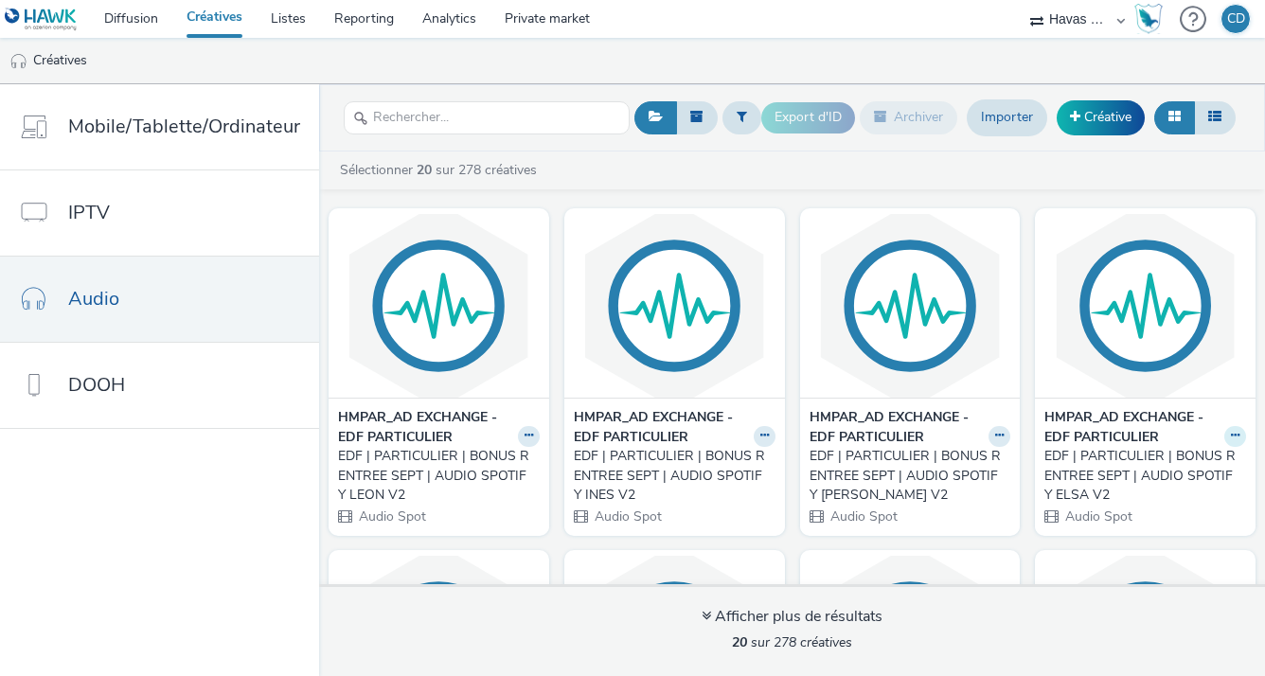
click at [1224, 439] on button at bounding box center [1235, 437] width 22 height 22
click at [1132, 468] on link "Modifier" at bounding box center [1175, 469] width 142 height 38
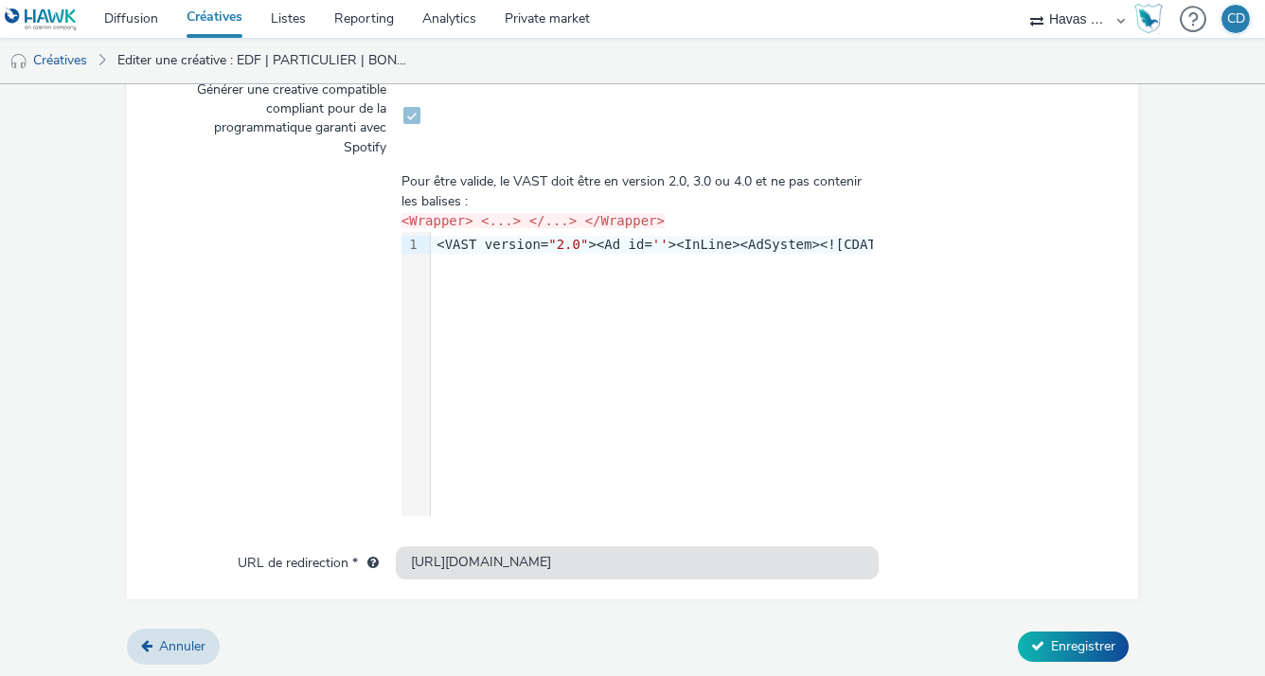
scroll to position [566, 0]
click at [1002, 462] on div at bounding box center [988, 344] width 231 height 343
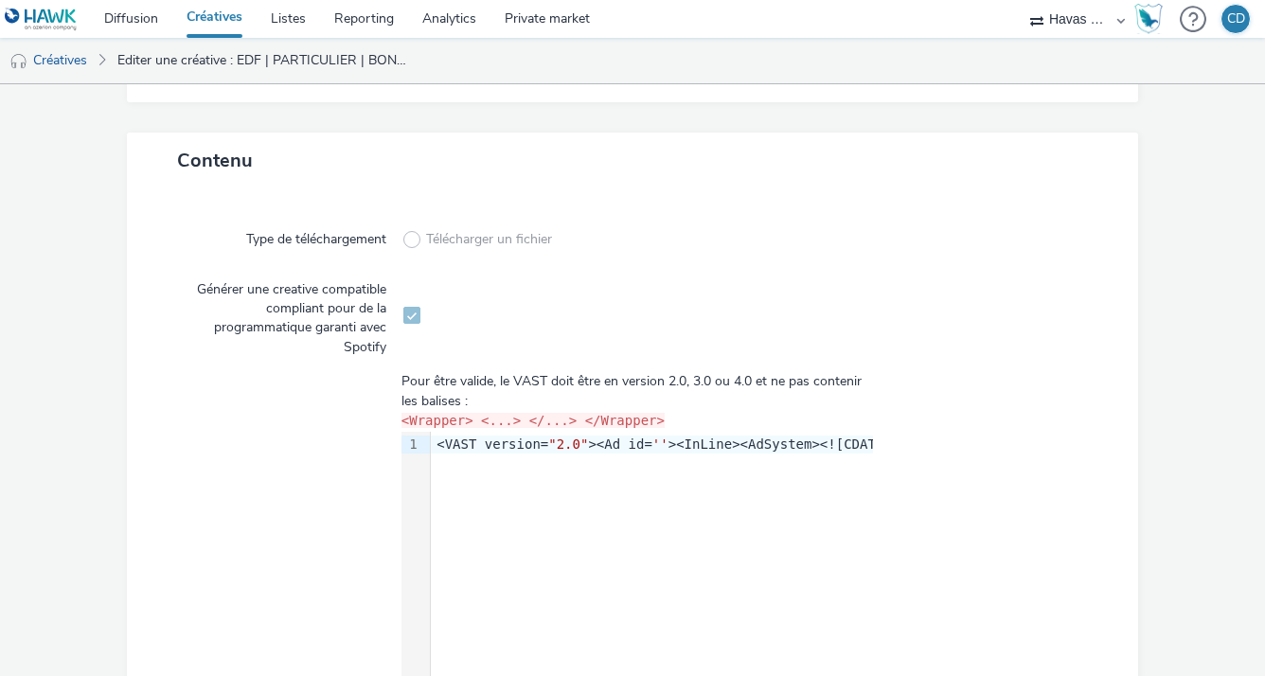
scroll to position [567, 0]
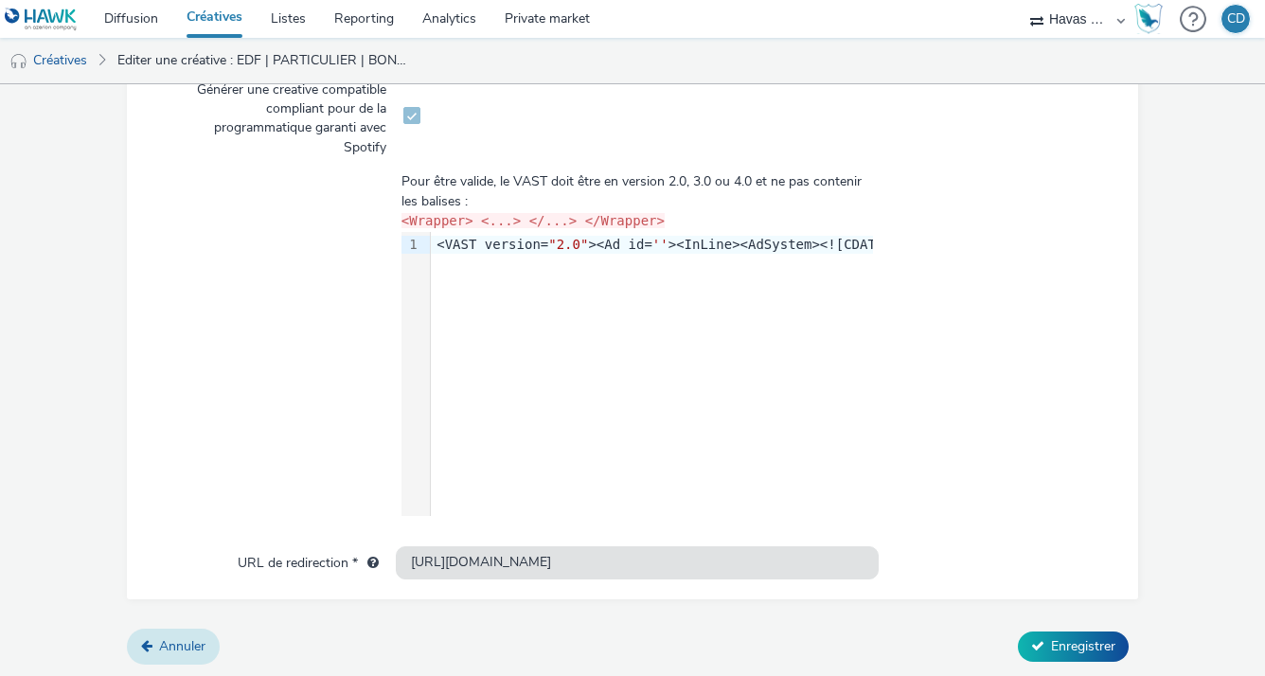
click at [179, 646] on span "Annuler" at bounding box center [182, 646] width 46 height 18
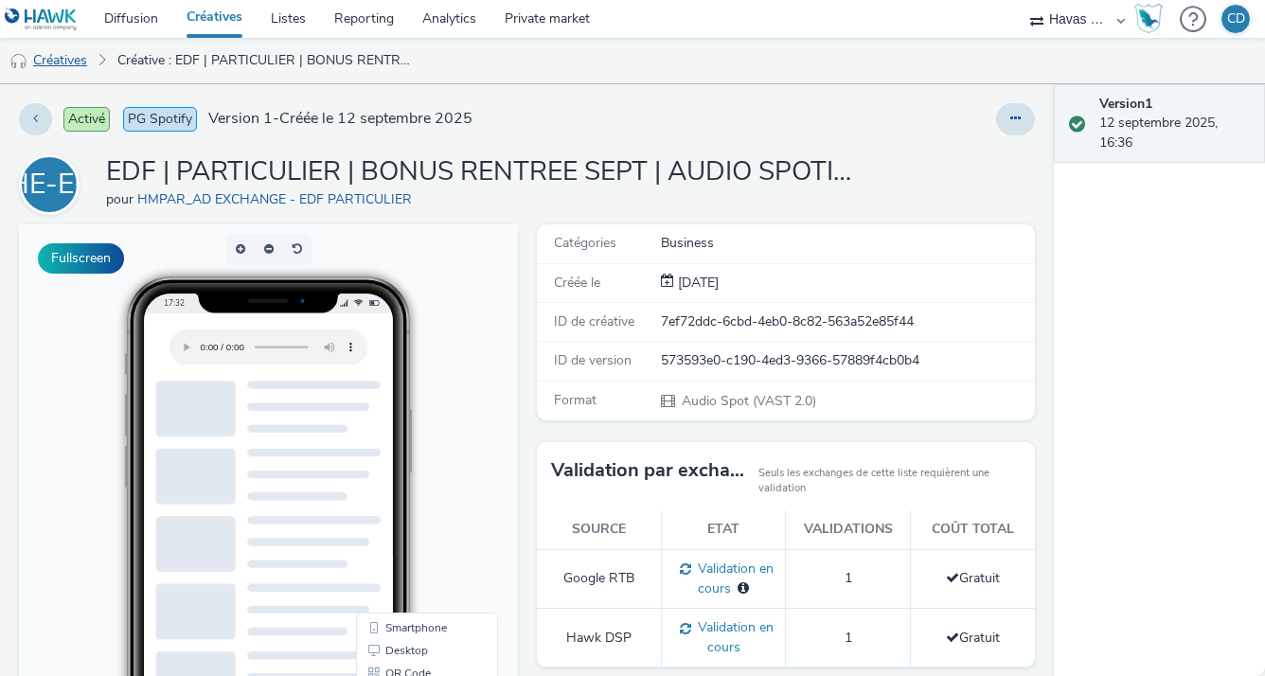
click at [68, 59] on link "Créatives" at bounding box center [48, 60] width 97 height 45
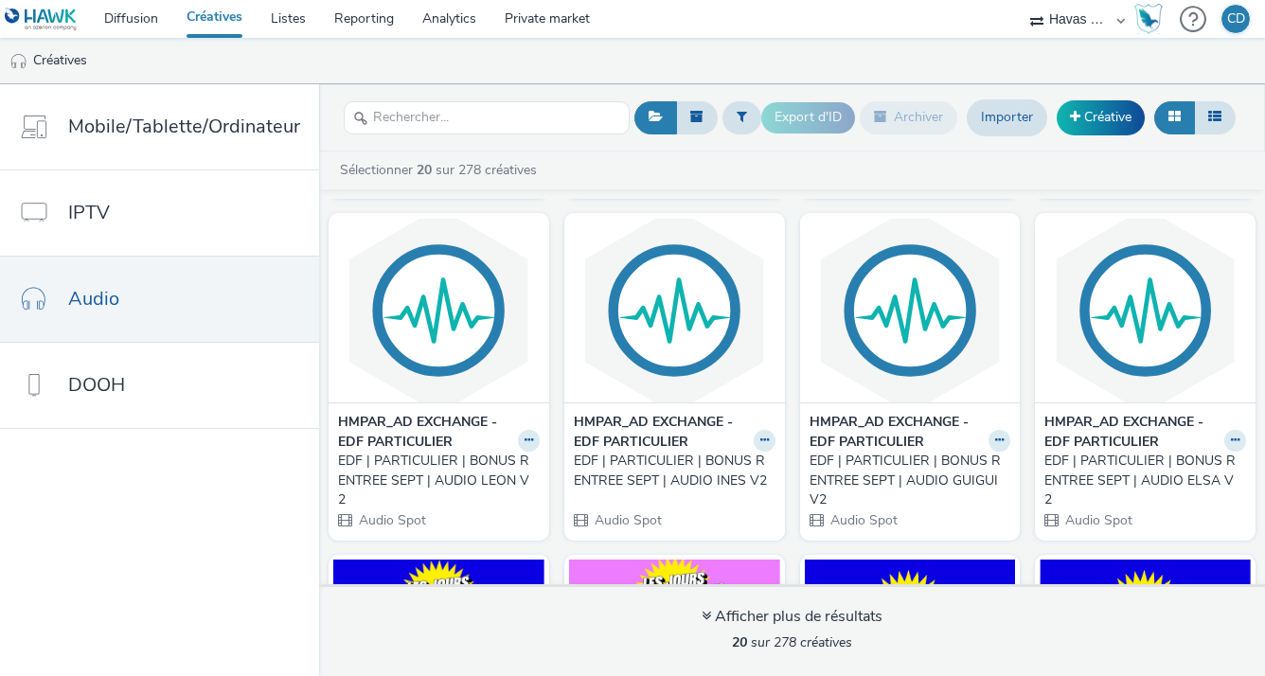
scroll to position [343, 0]
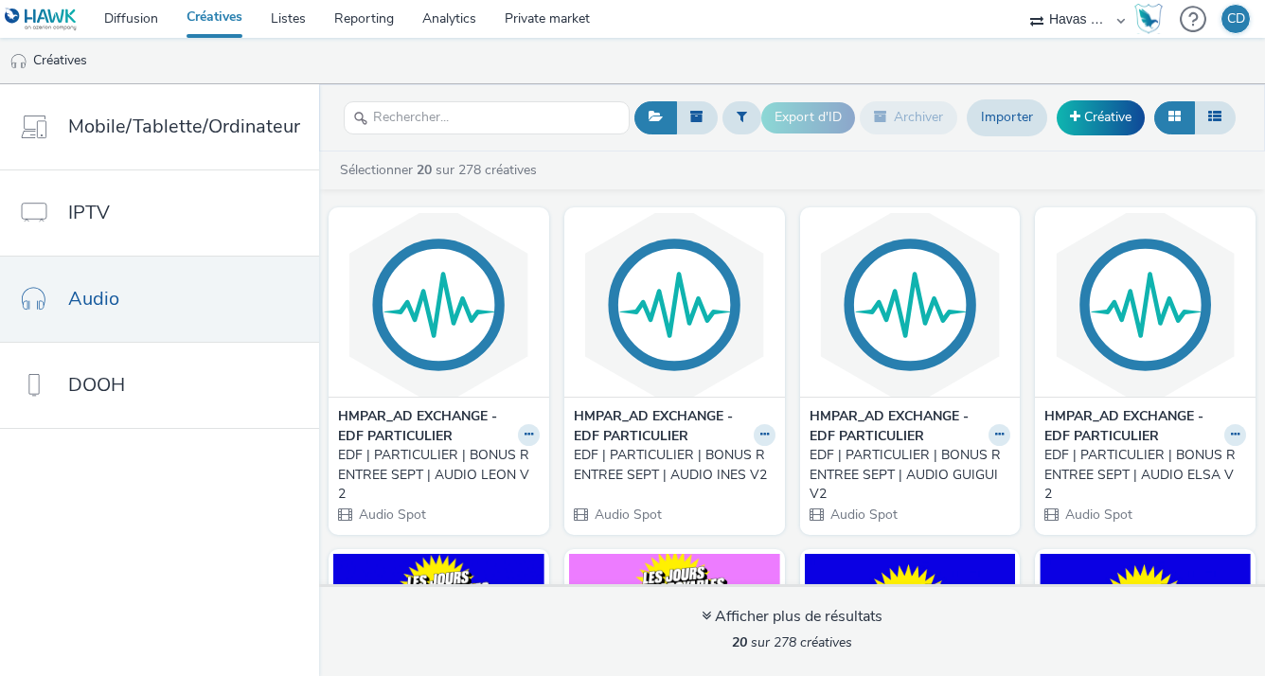
click at [1087, 421] on strong "HMPAR_AD EXCHANGE - EDF PARTICULIER" at bounding box center [1131, 426] width 175 height 39
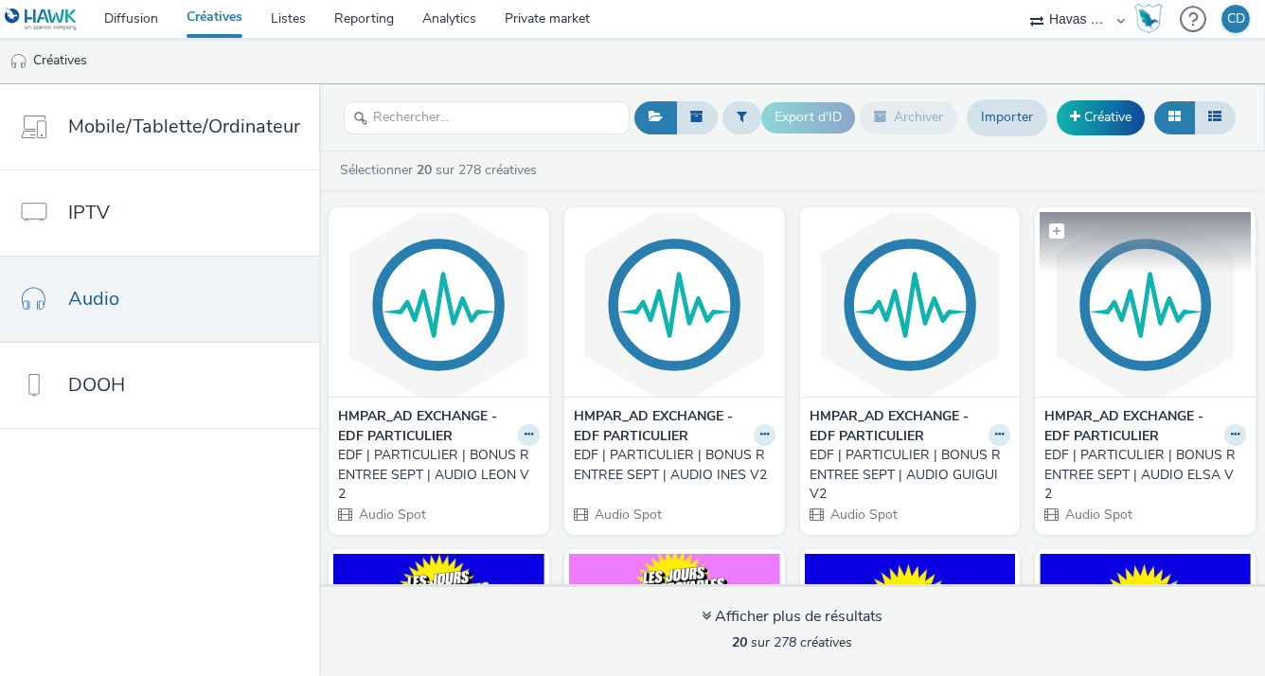
click at [1072, 329] on img at bounding box center [1145, 304] width 211 height 185
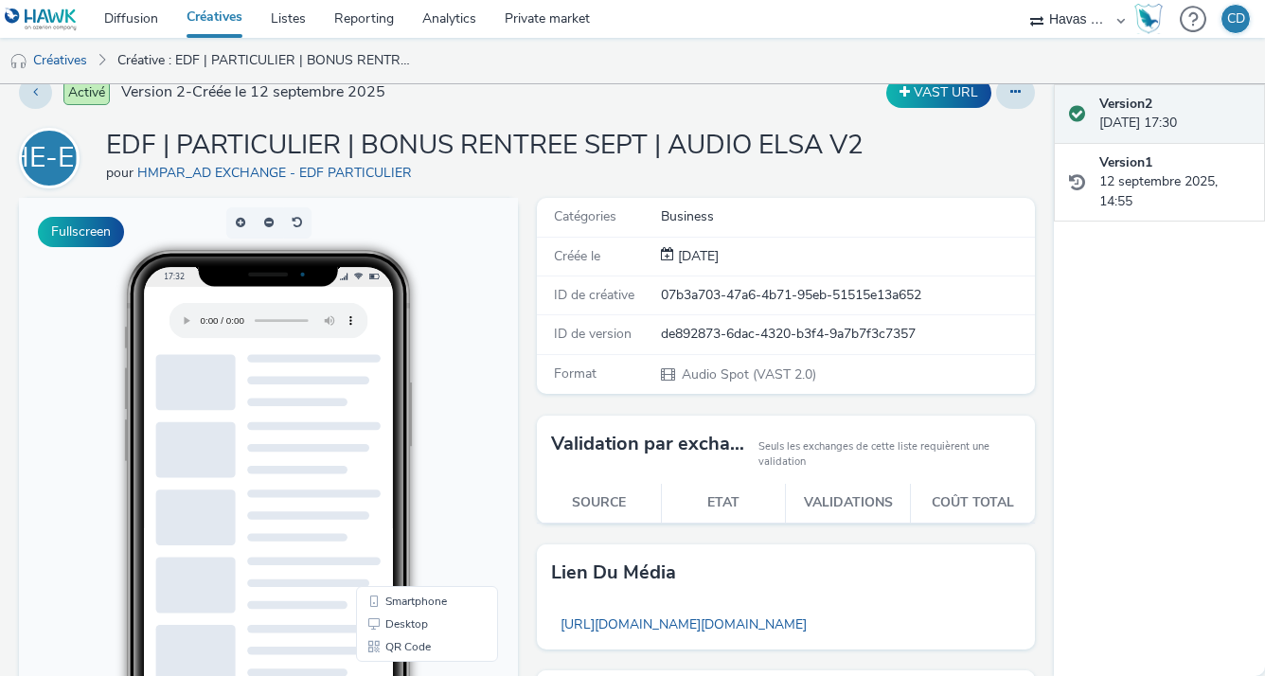
scroll to position [20, 0]
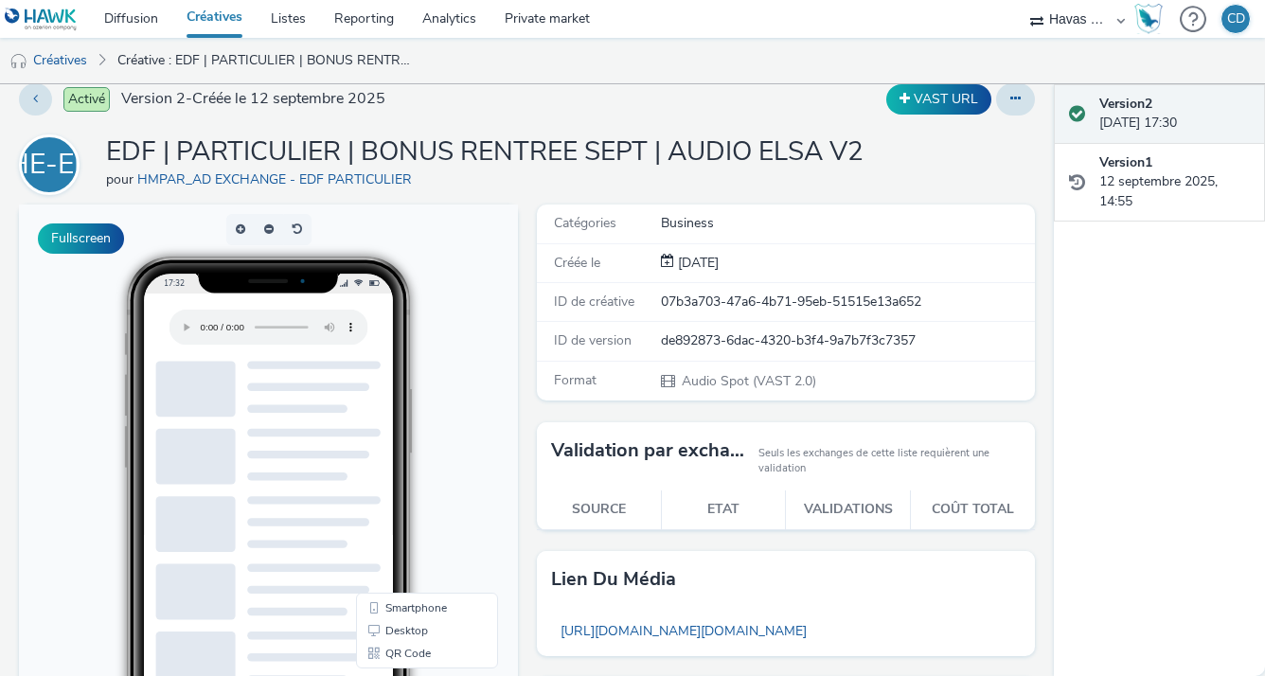
click at [0, 222] on div "Activé Version 2 - Créée le 12 septembre 2025 VAST URL HE-EP EDF | PARTICULIER …" at bounding box center [527, 360] width 1054 height 592
click at [58, 59] on link "Créatives" at bounding box center [48, 60] width 97 height 45
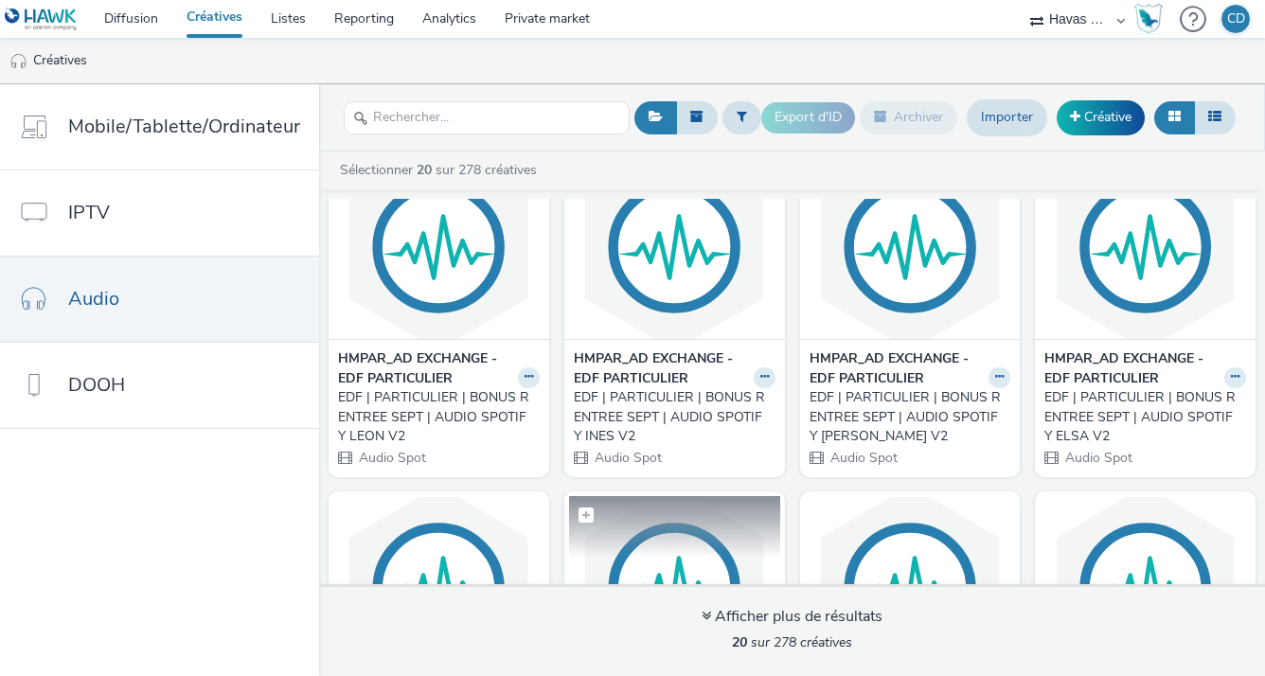
scroll to position [61, 0]
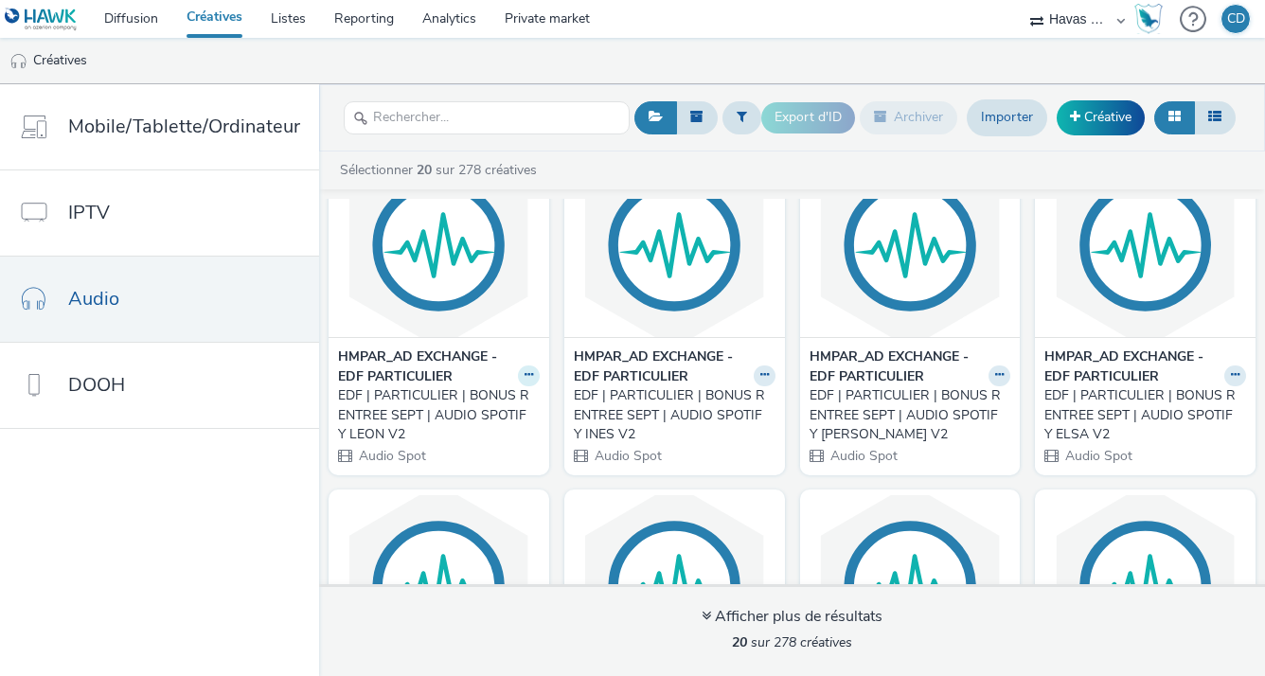
click at [525, 375] on icon at bounding box center [529, 374] width 9 height 11
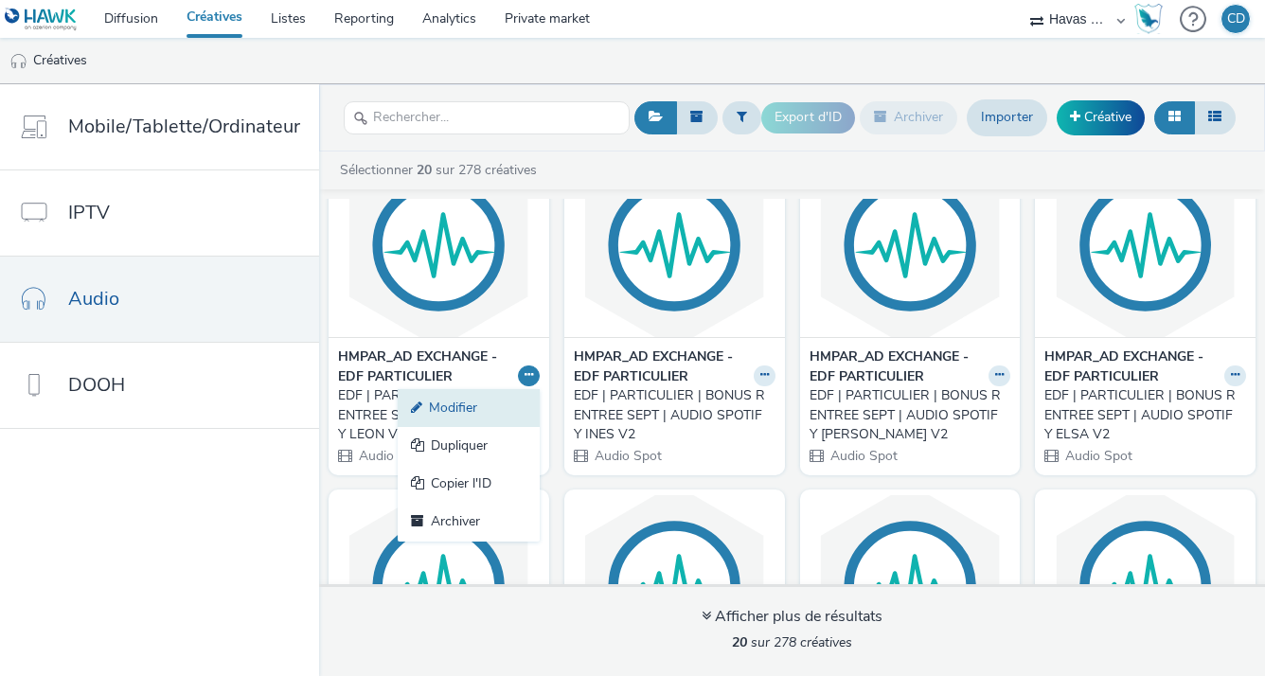
click at [505, 401] on link "Modifier" at bounding box center [469, 408] width 142 height 38
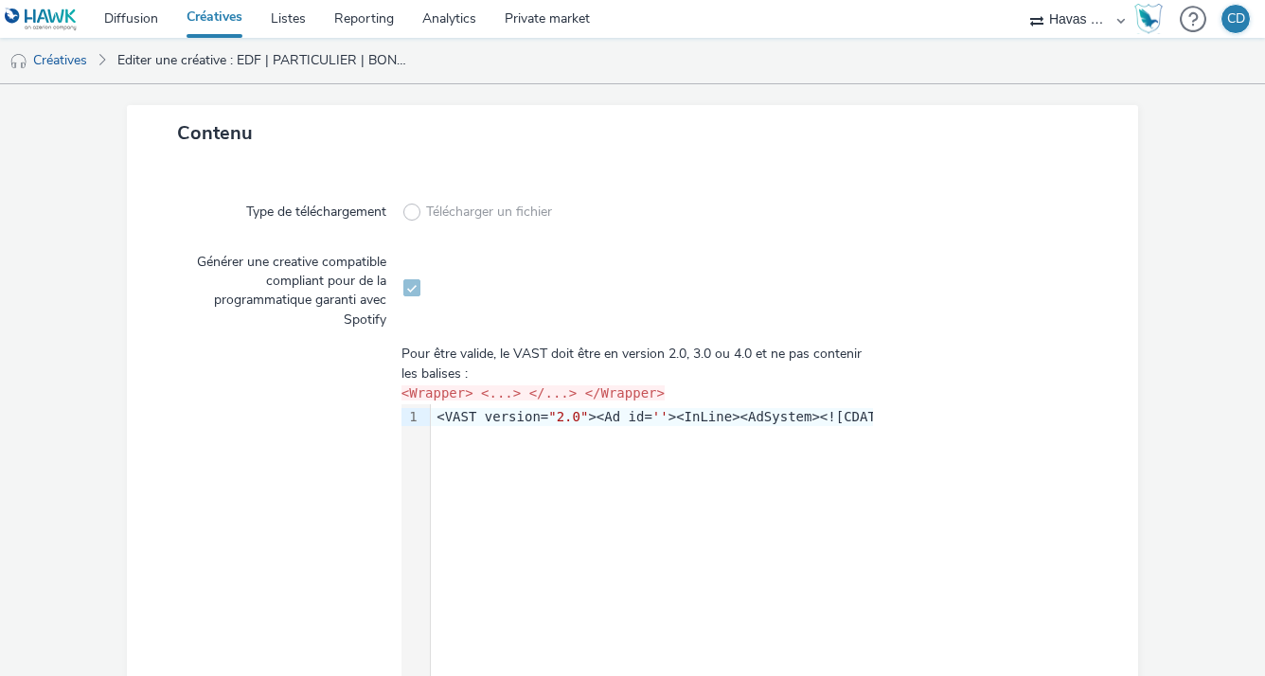
scroll to position [567, 0]
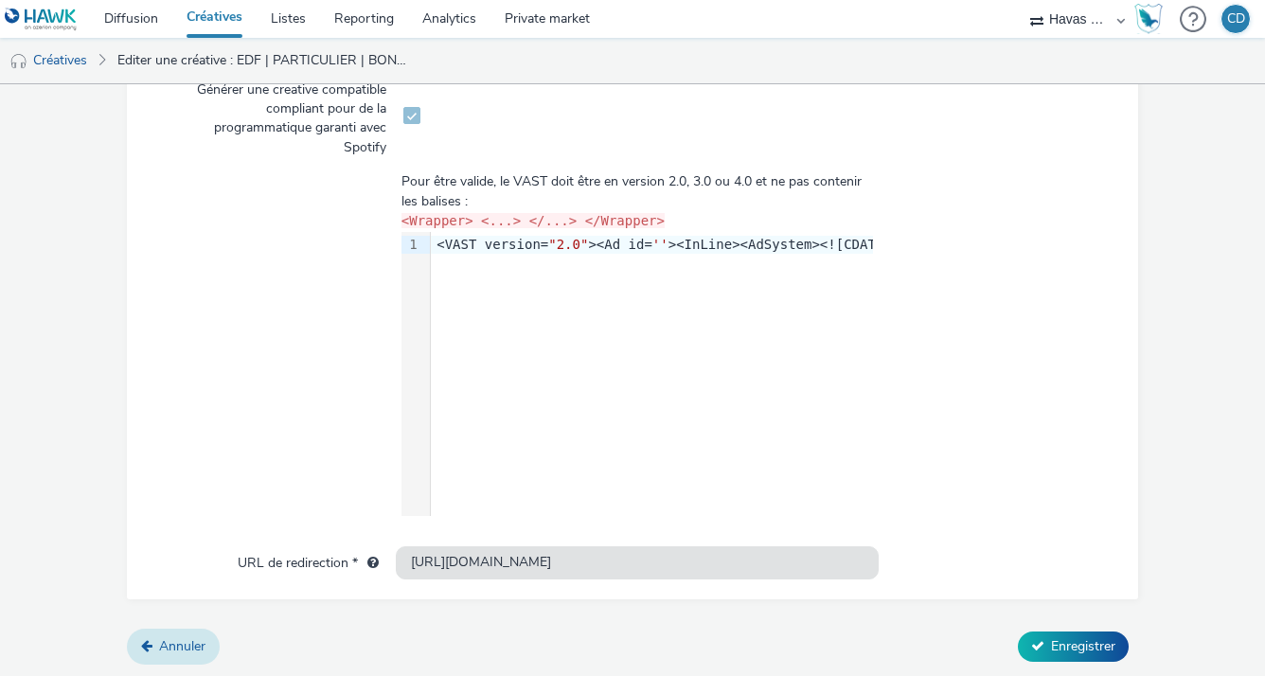
click at [182, 660] on link "Annuler" at bounding box center [173, 647] width 93 height 36
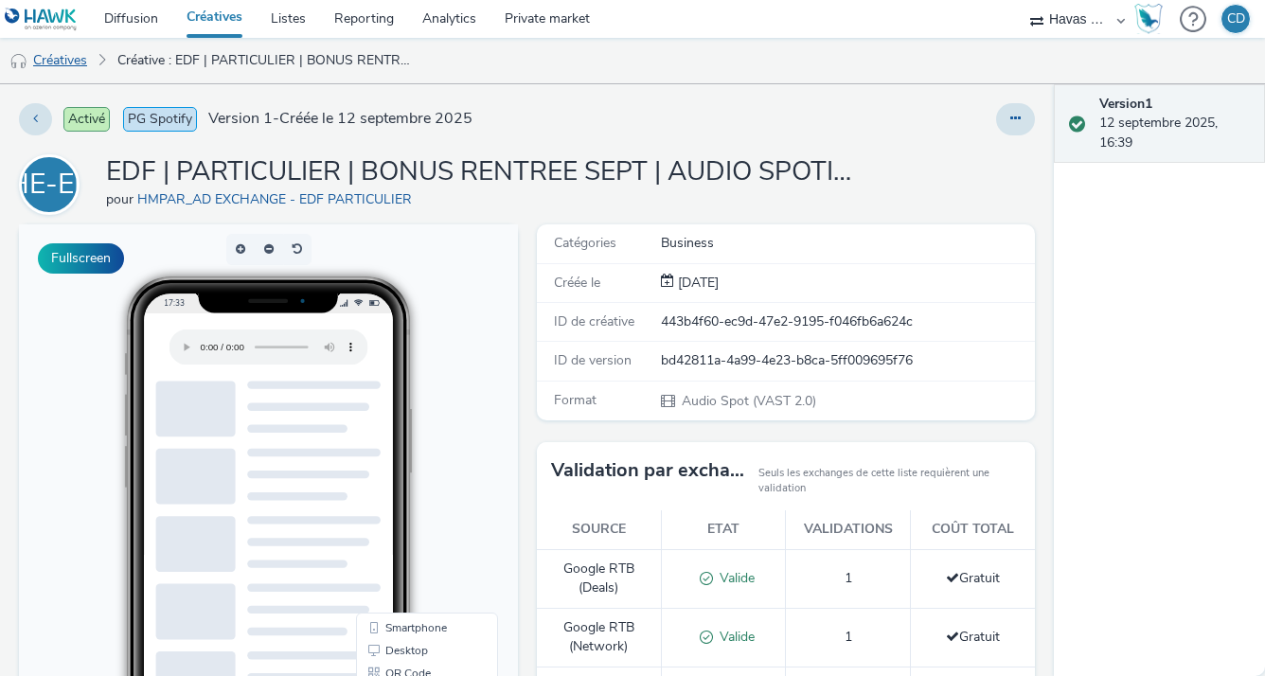
click at [59, 59] on link "Créatives" at bounding box center [48, 60] width 97 height 45
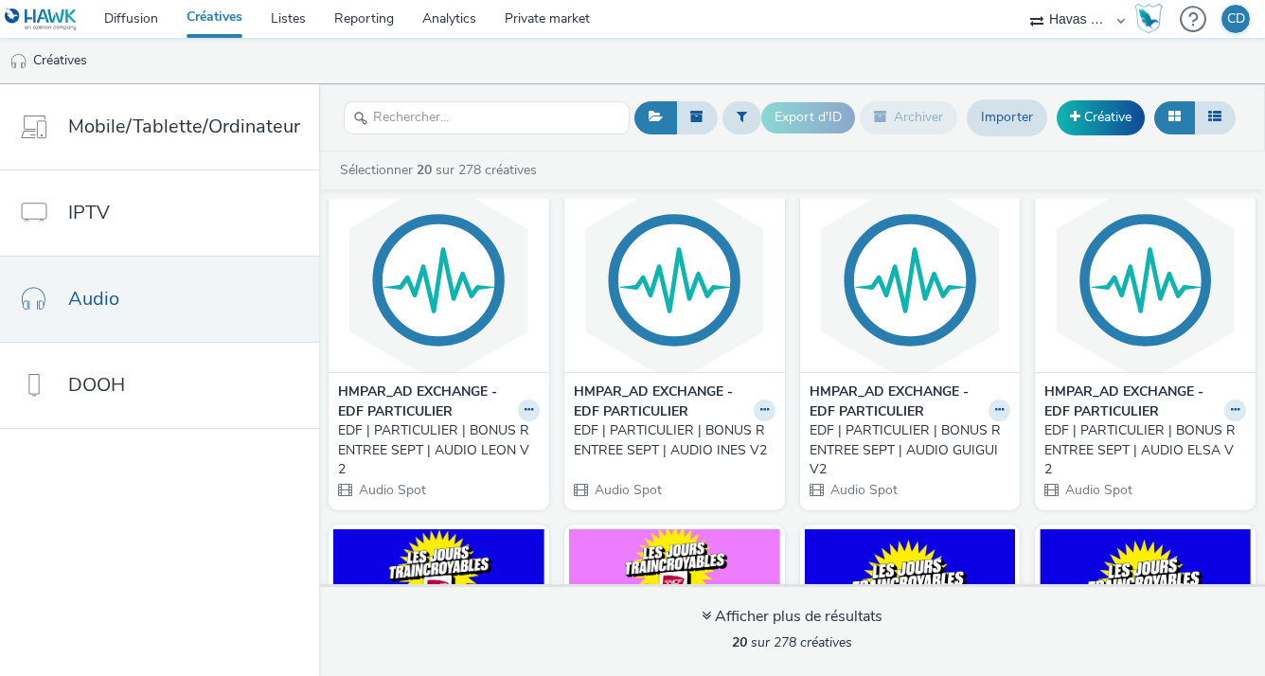
scroll to position [367, 0]
click at [1230, 408] on button at bounding box center [1235, 411] width 22 height 22
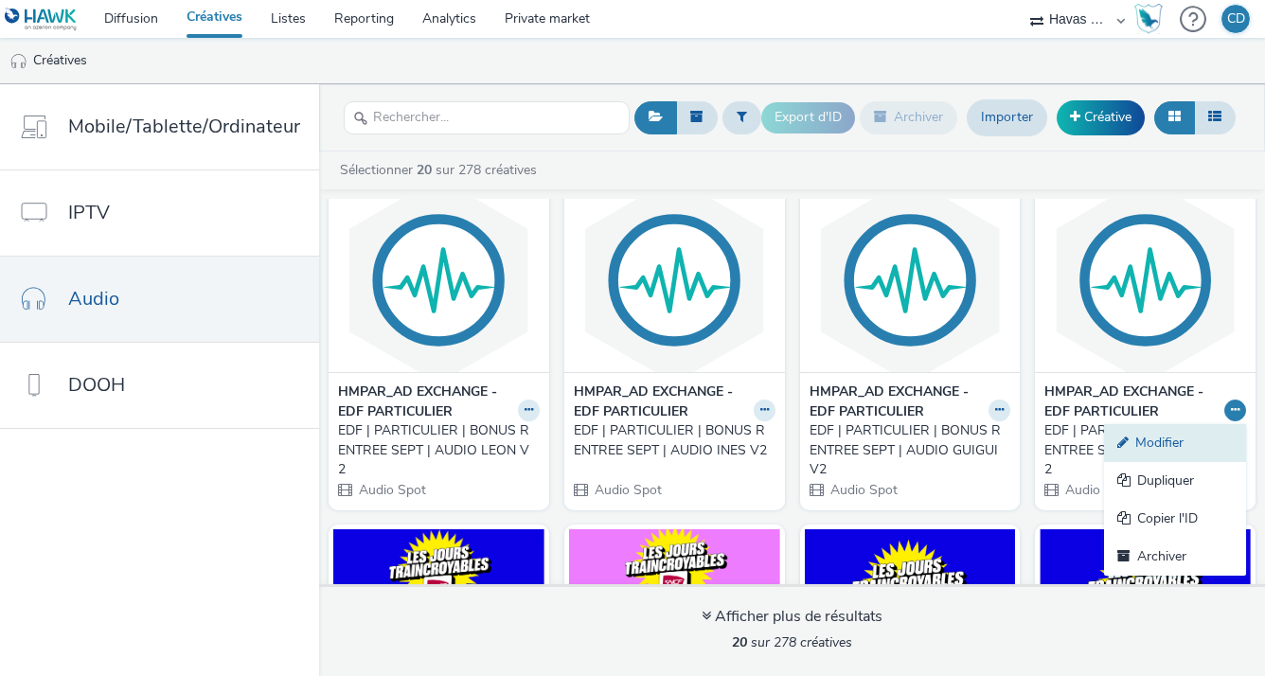
click at [1156, 437] on link "Modifier" at bounding box center [1175, 443] width 142 height 38
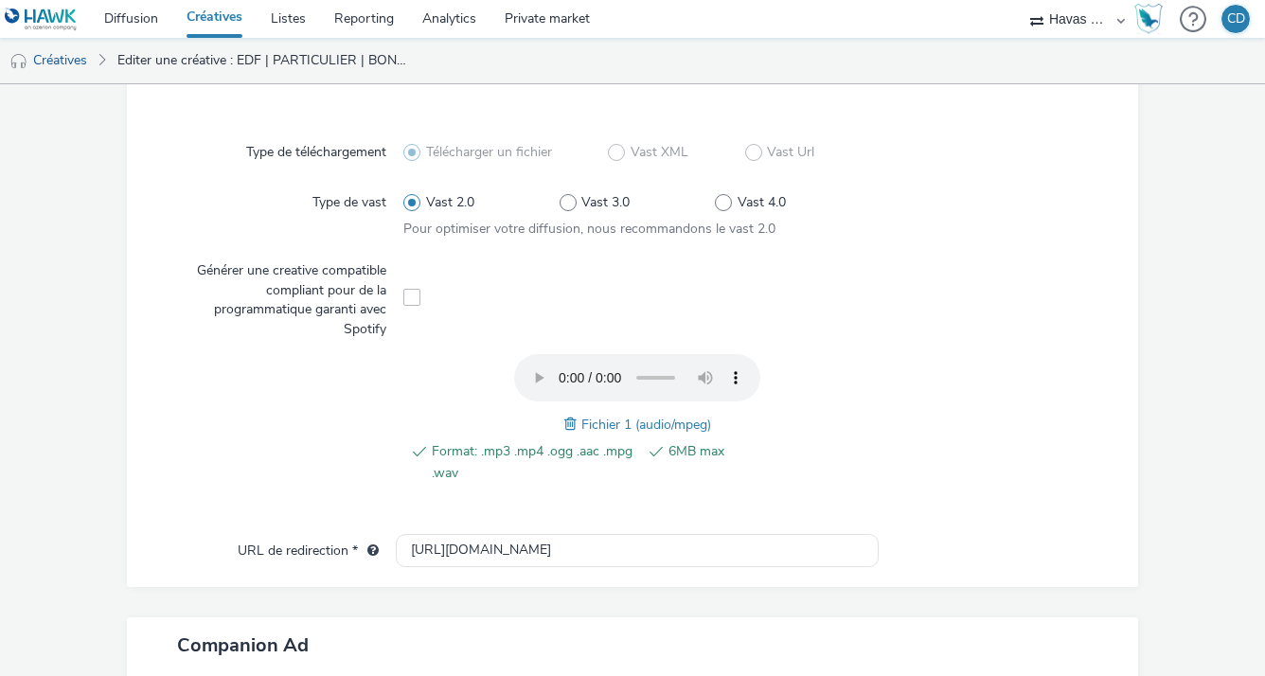
scroll to position [602, 0]
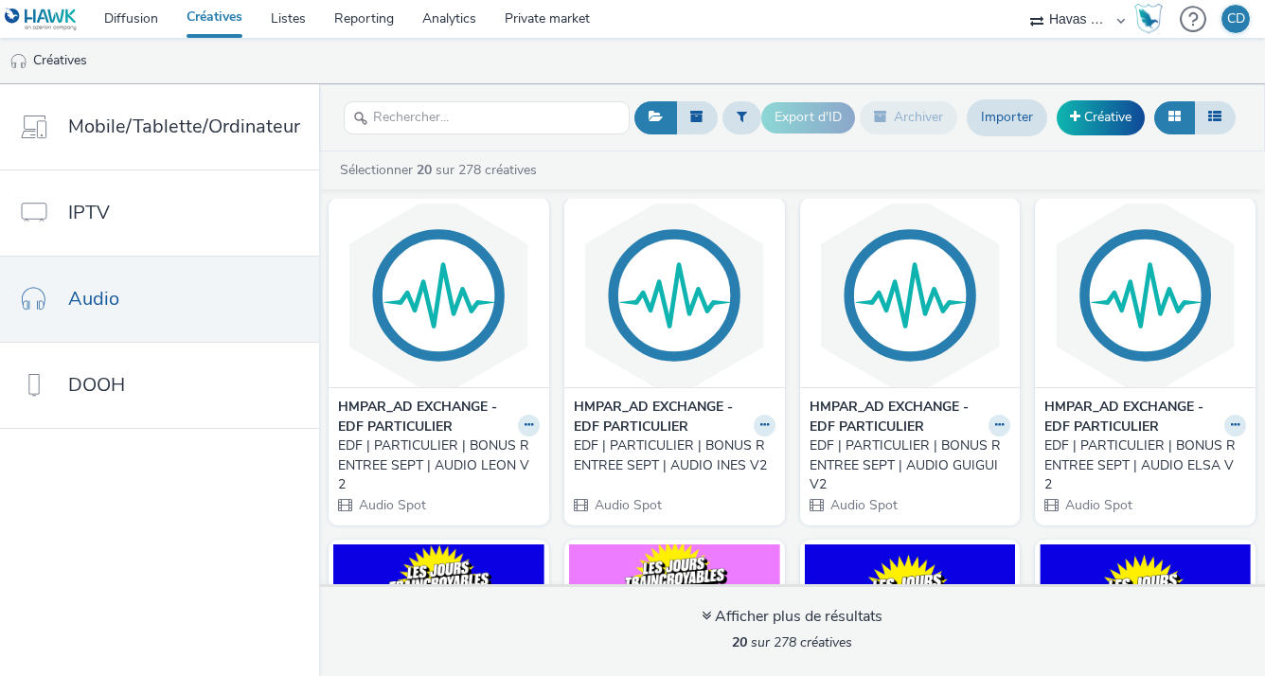
scroll to position [356, 0]
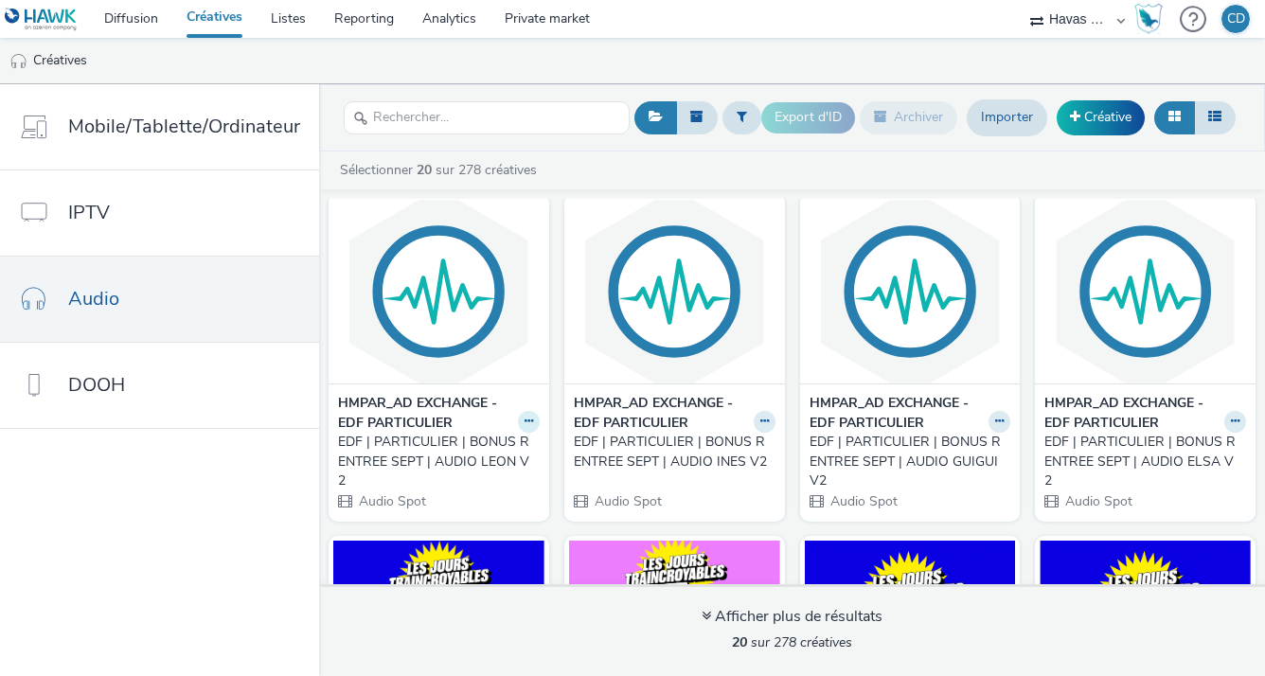
click at [525, 418] on icon at bounding box center [529, 421] width 9 height 11
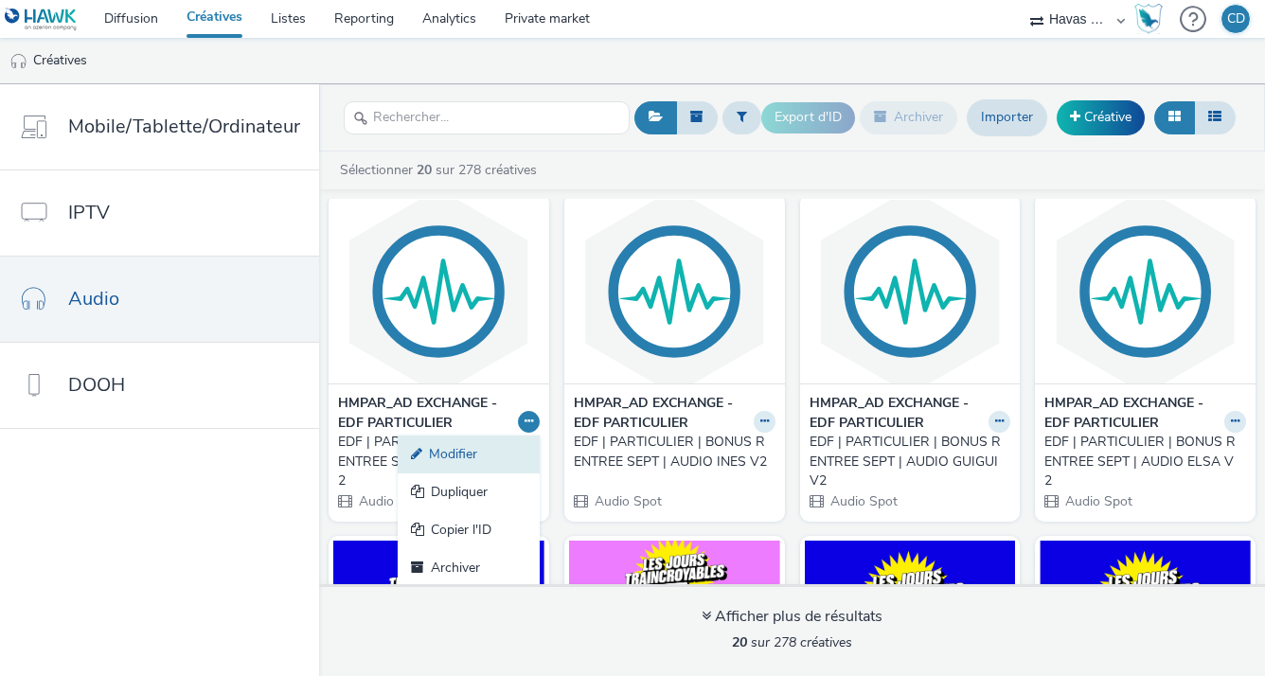
click at [474, 454] on link "Modifier" at bounding box center [469, 455] width 142 height 38
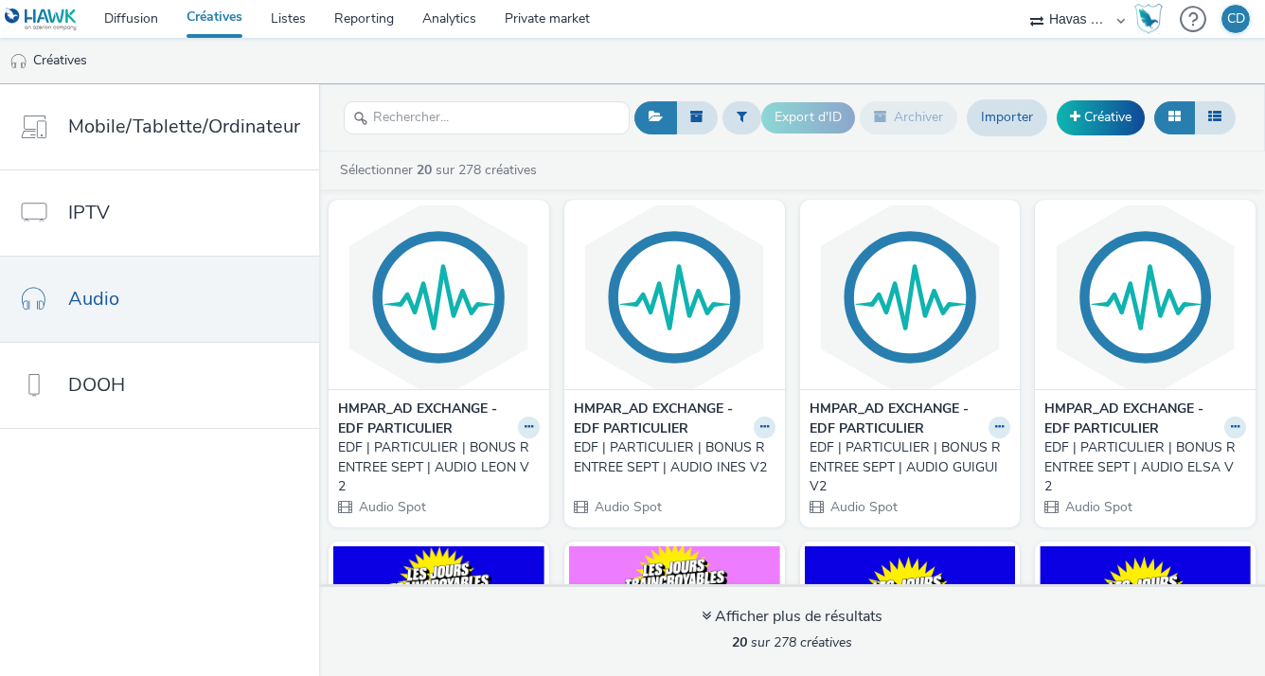
scroll to position [417, 0]
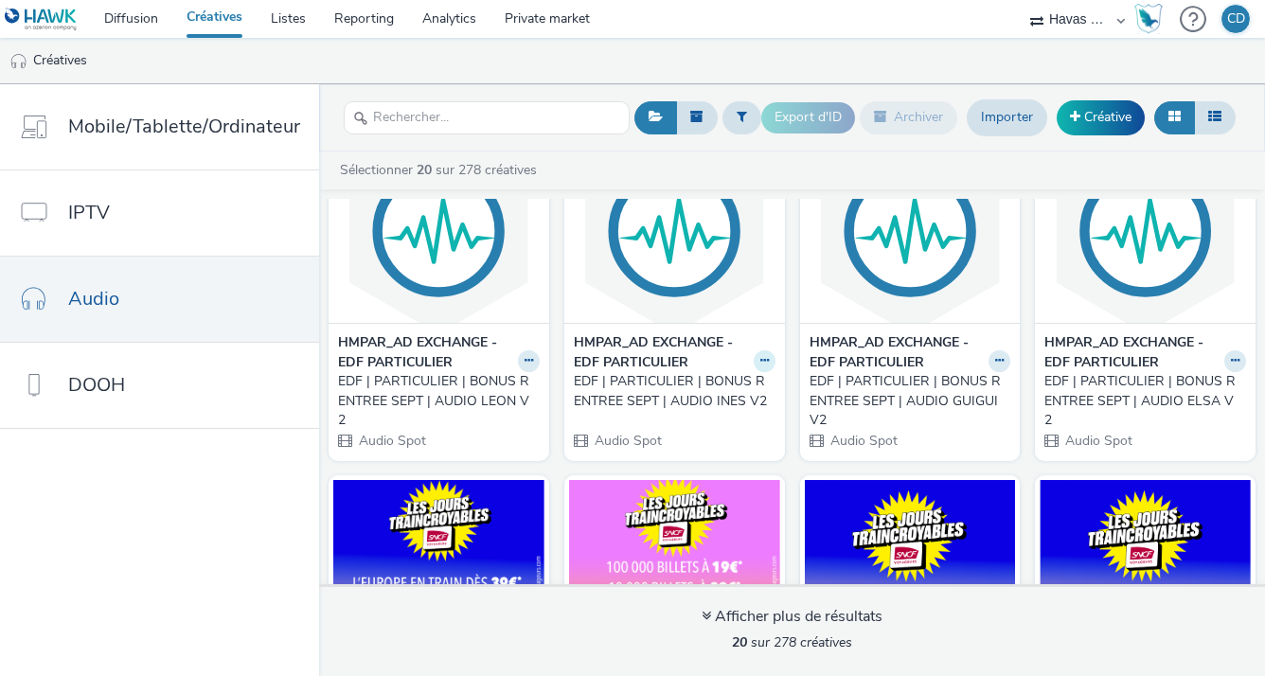
click at [760, 358] on icon at bounding box center [764, 360] width 9 height 11
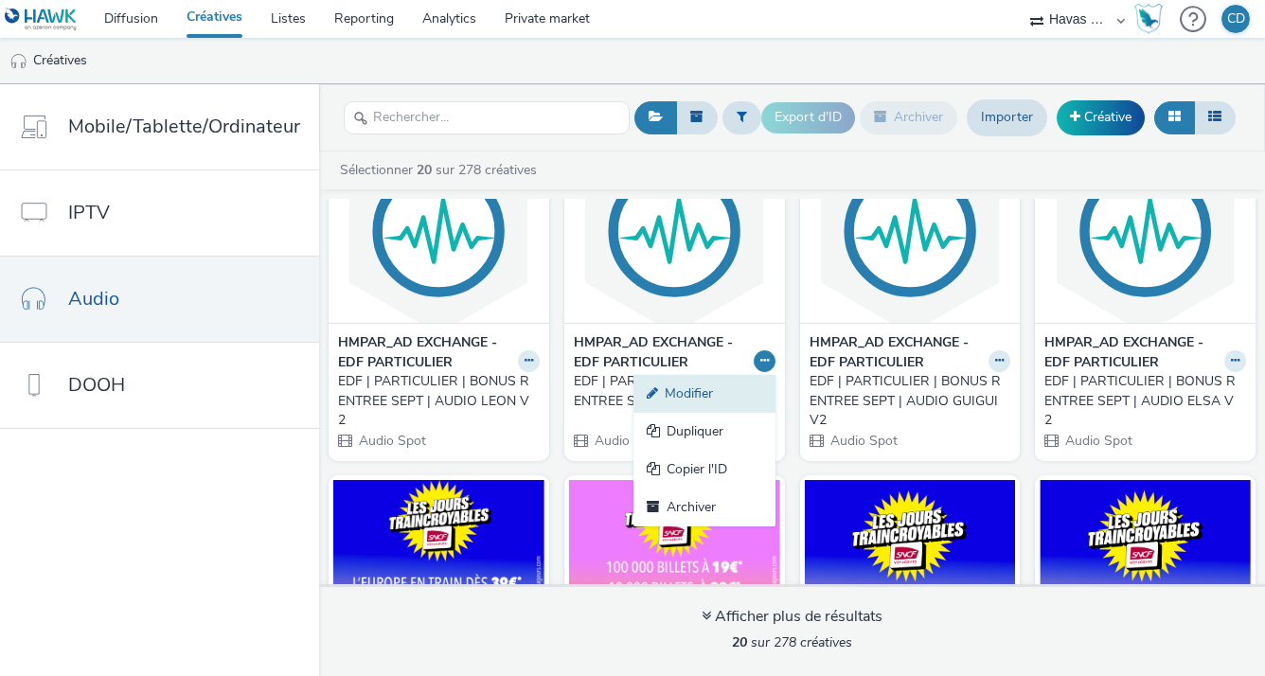
click at [722, 393] on link "Modifier" at bounding box center [704, 394] width 142 height 38
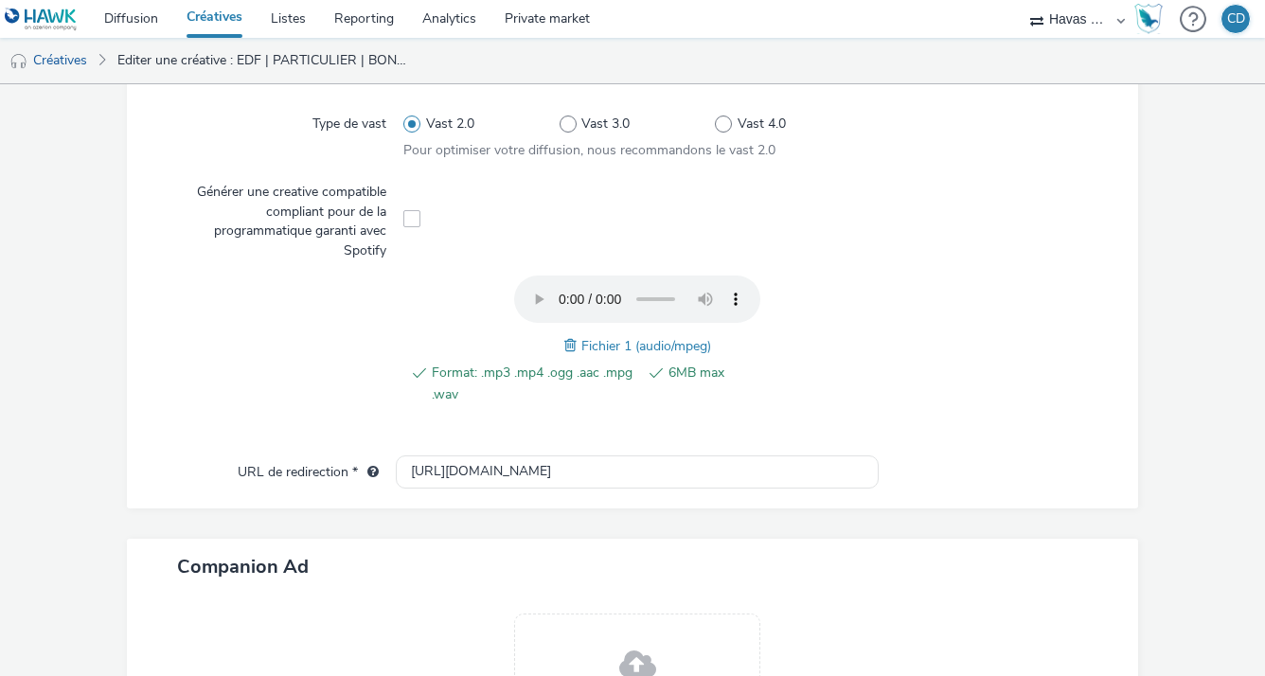
scroll to position [533, 0]
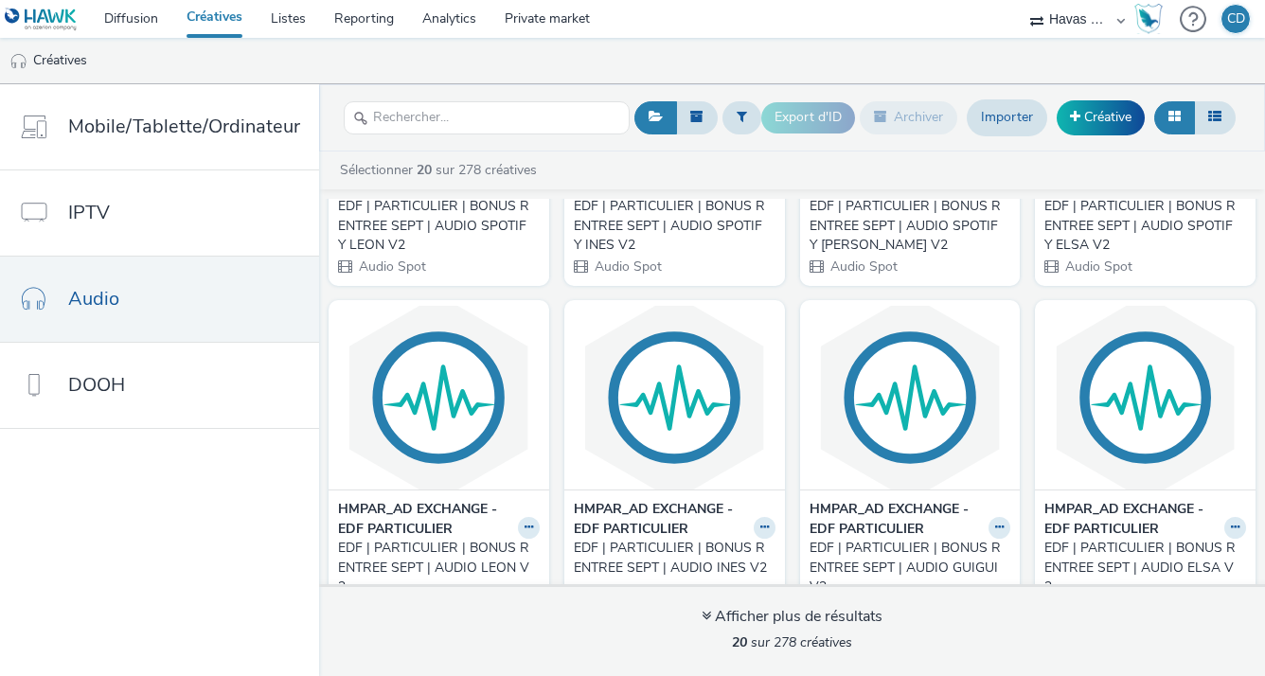
scroll to position [273, 0]
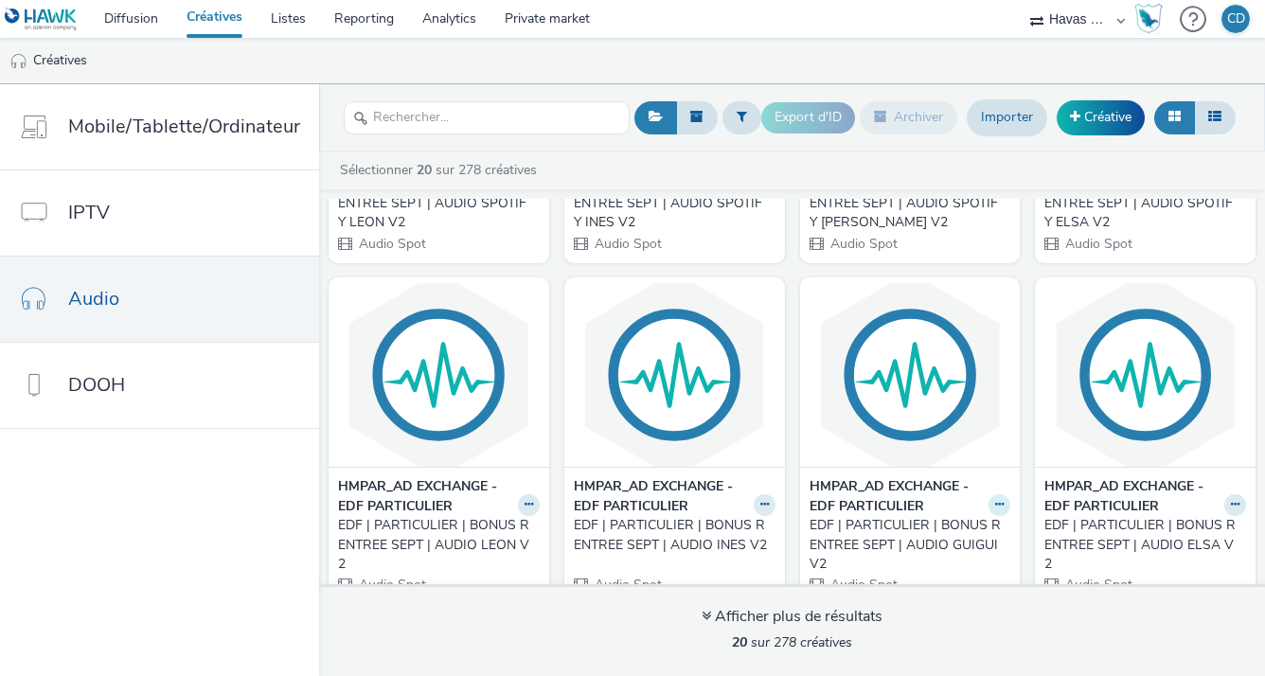
click at [995, 503] on icon at bounding box center [999, 504] width 9 height 11
click at [941, 533] on link "Modifier" at bounding box center [939, 538] width 142 height 38
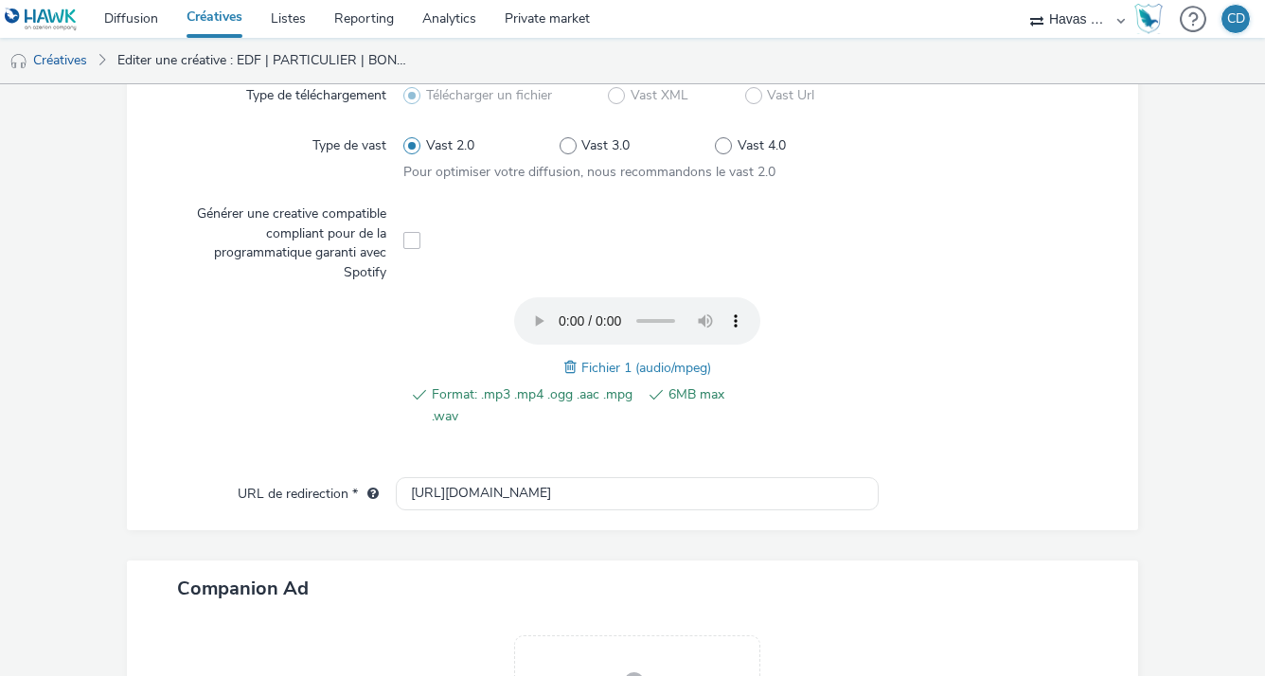
scroll to position [519, 0]
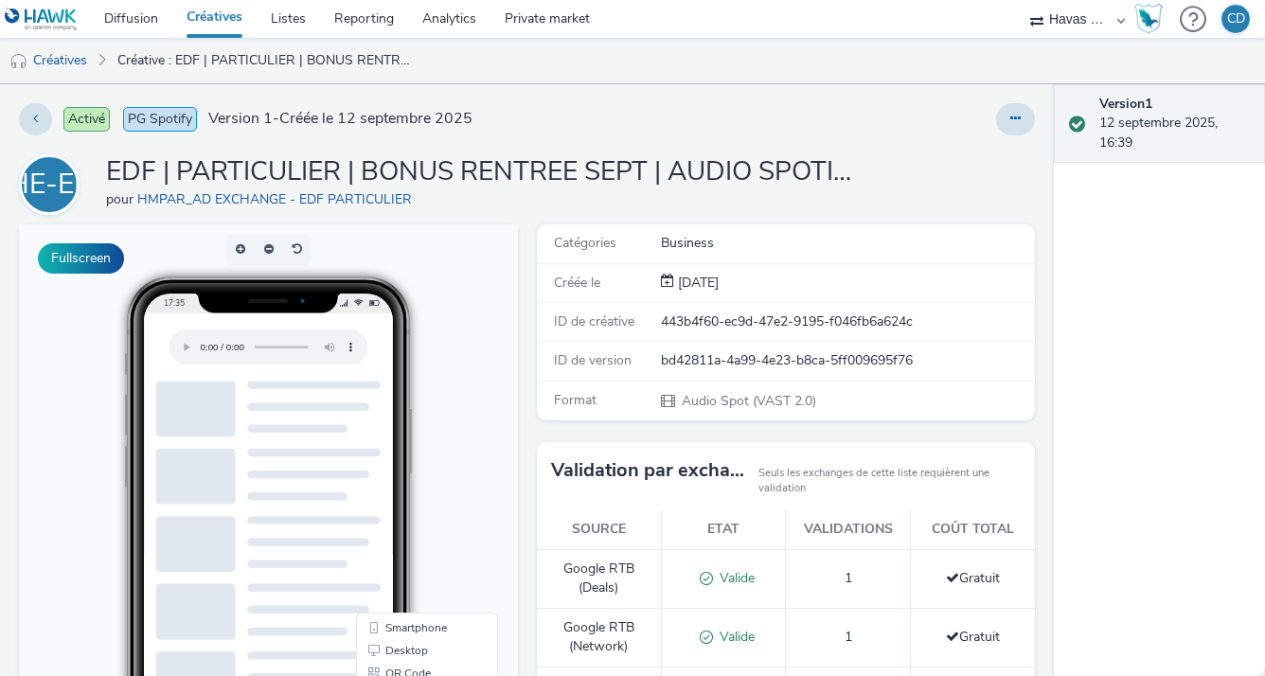
click at [214, 32] on link "Créatives" at bounding box center [214, 19] width 84 height 38
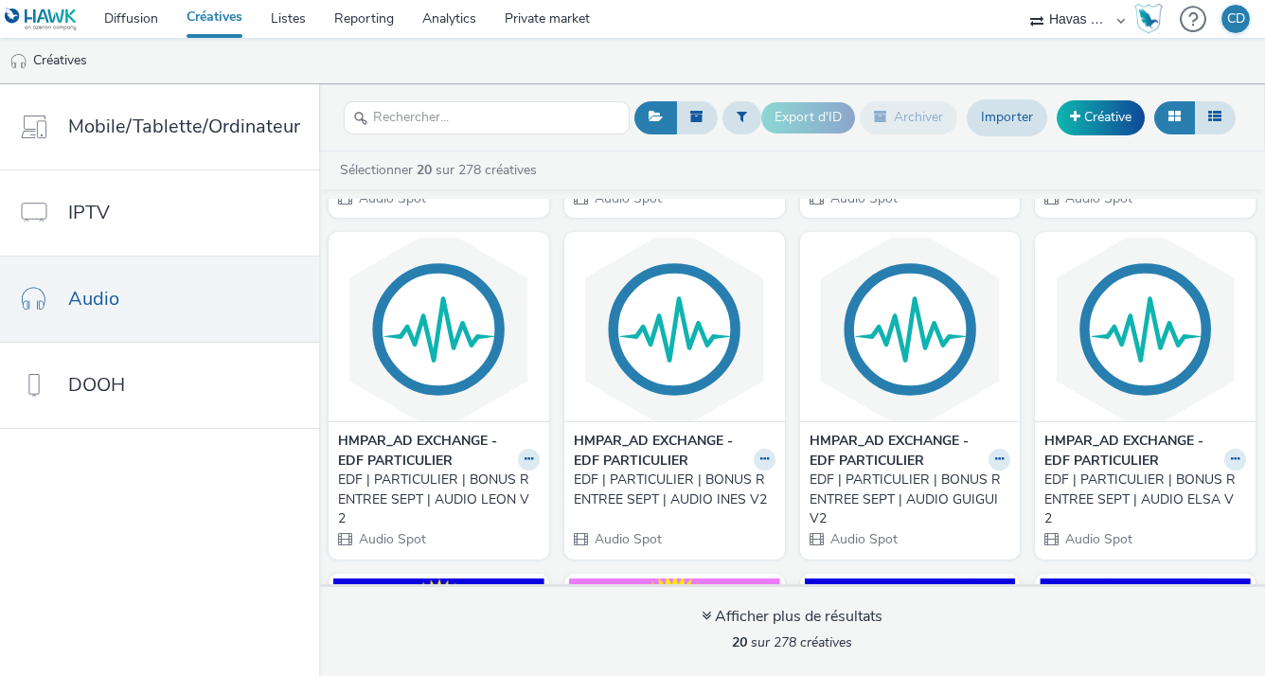
scroll to position [326, 0]
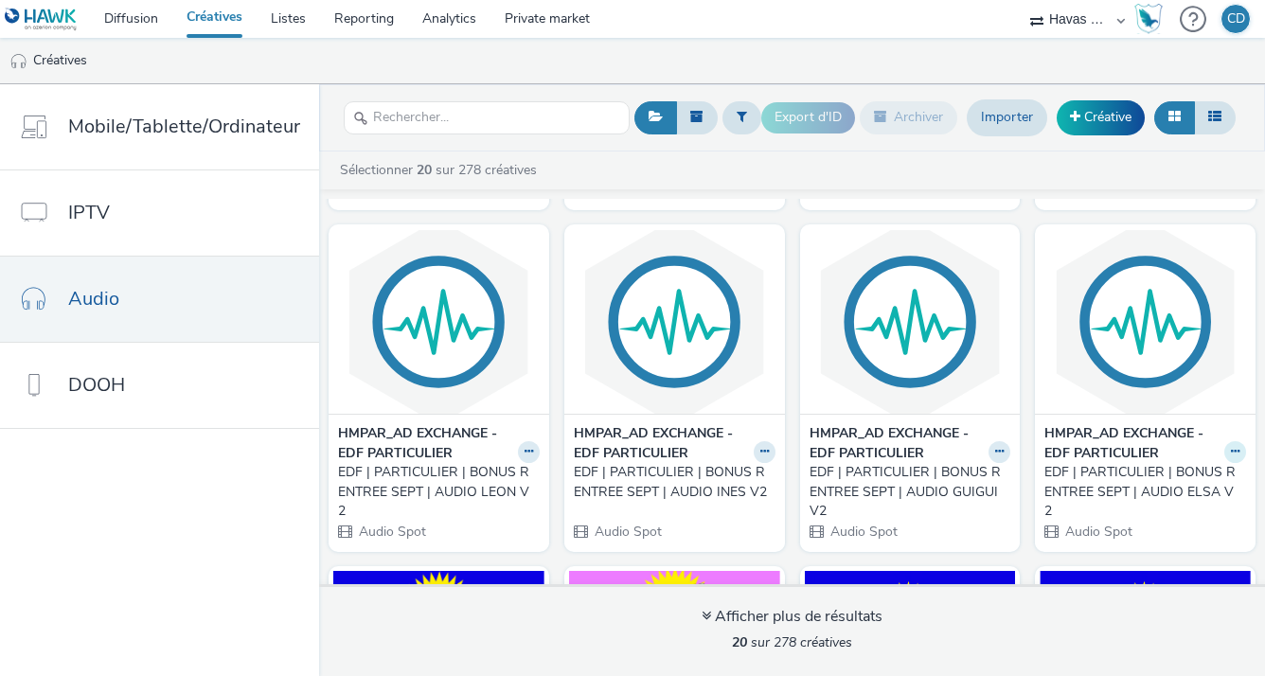
click at [1227, 448] on button at bounding box center [1235, 452] width 22 height 22
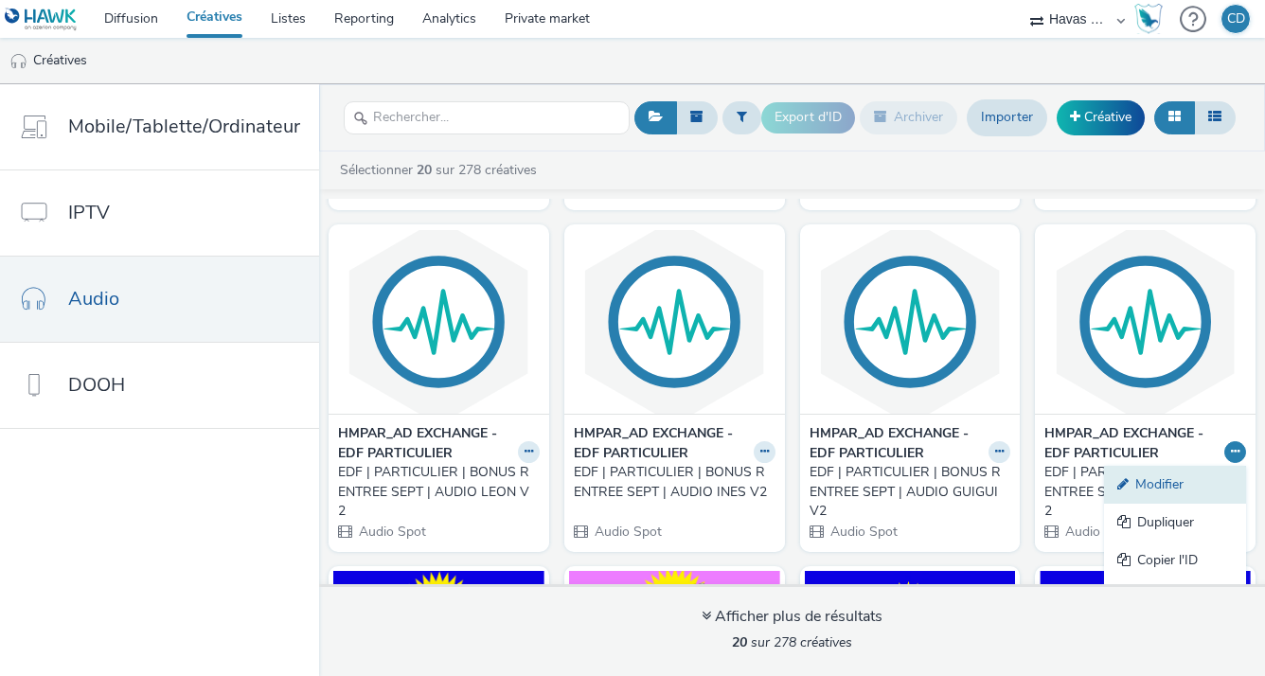
click at [1147, 474] on link "Modifier" at bounding box center [1175, 485] width 142 height 38
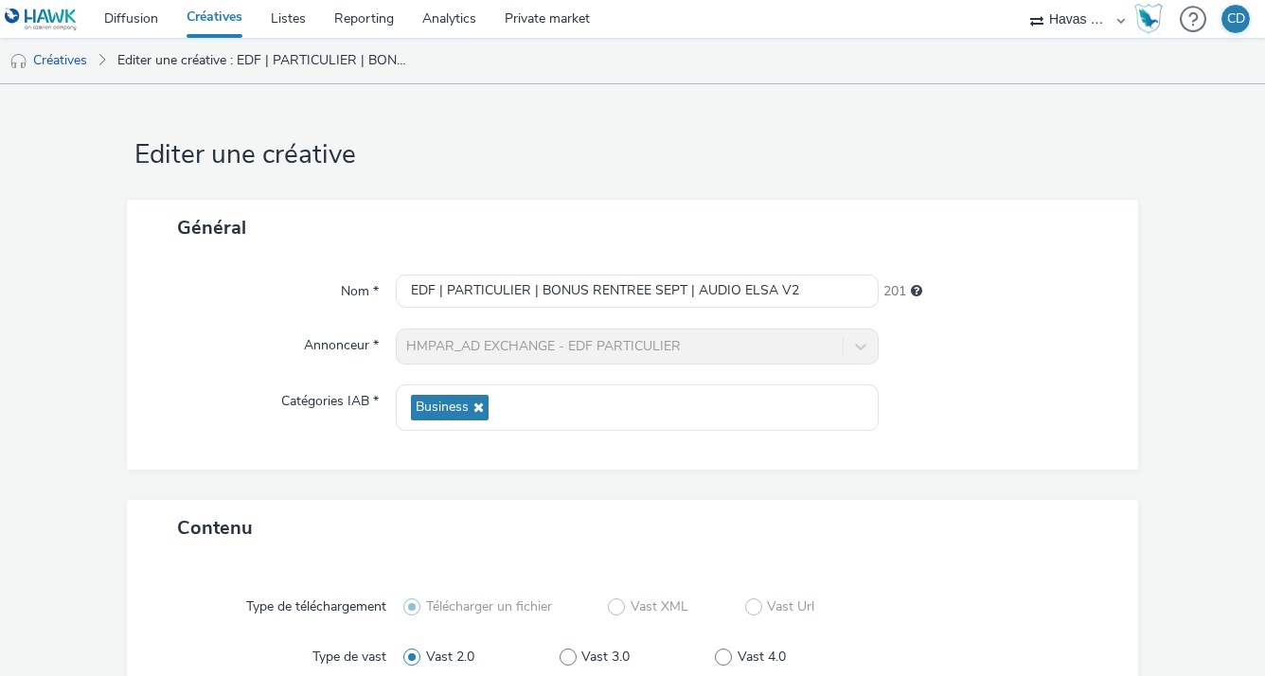
click at [77, 17] on img at bounding box center [41, 20] width 73 height 24
